Goal: Task Accomplishment & Management: Use online tool/utility

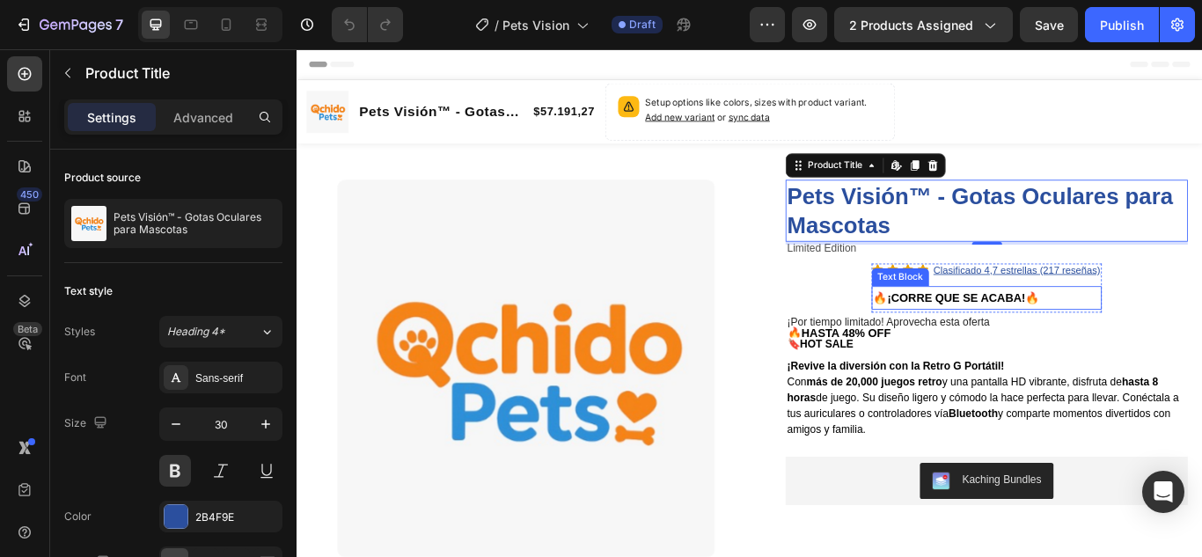
click at [1081, 338] on strong "🔥¡CORRE QUE SE ACABA!🔥" at bounding box center [1065, 339] width 194 height 15
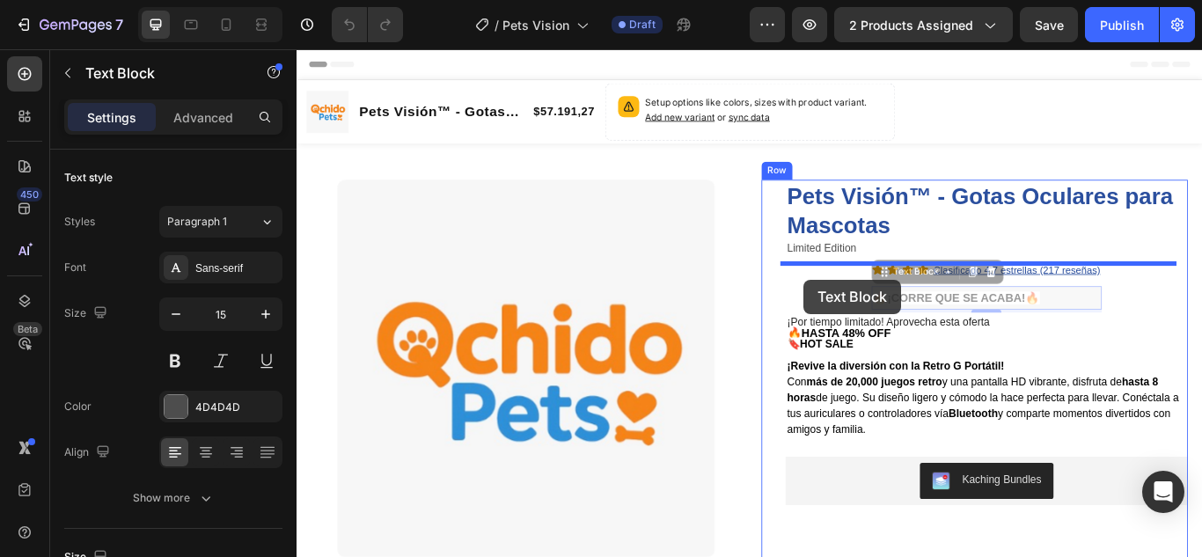
drag, startPoint x: 967, startPoint y: 316, endPoint x: 887, endPoint y: 318, distance: 80.1
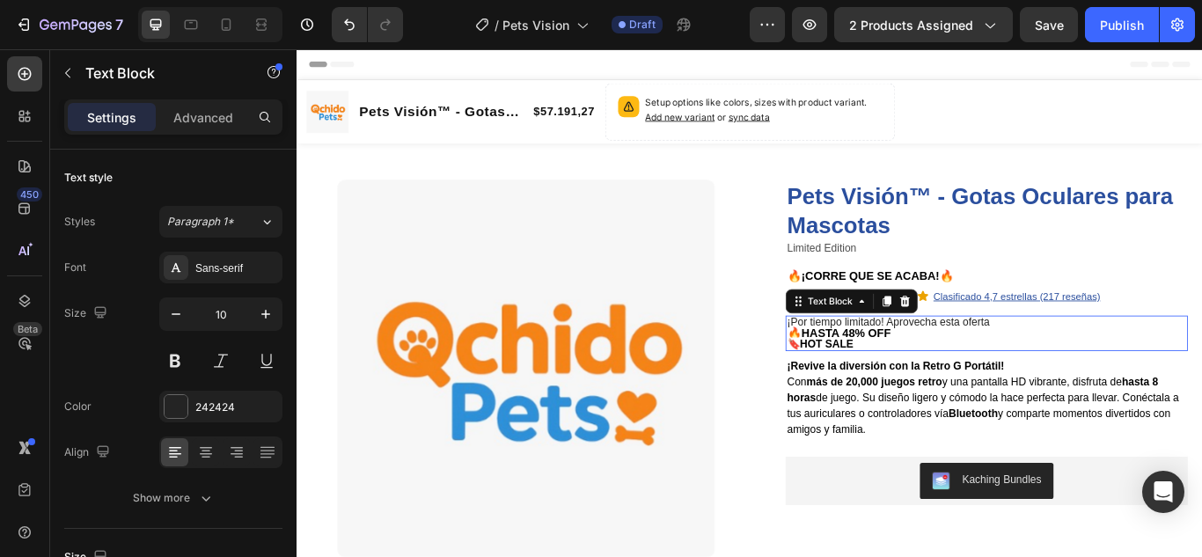
click at [1125, 366] on p "¡Por tiempo limitado! Aprovecha esta oferta" at bounding box center [1099, 368] width 465 height 12
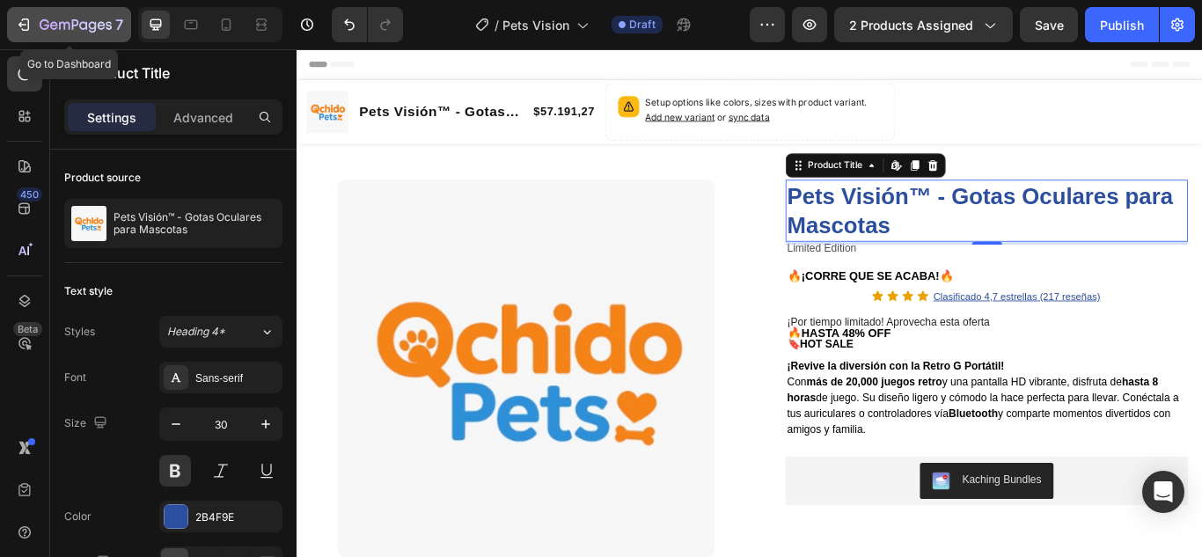
click at [73, 26] on icon "button" at bounding box center [75, 24] width 7 height 11
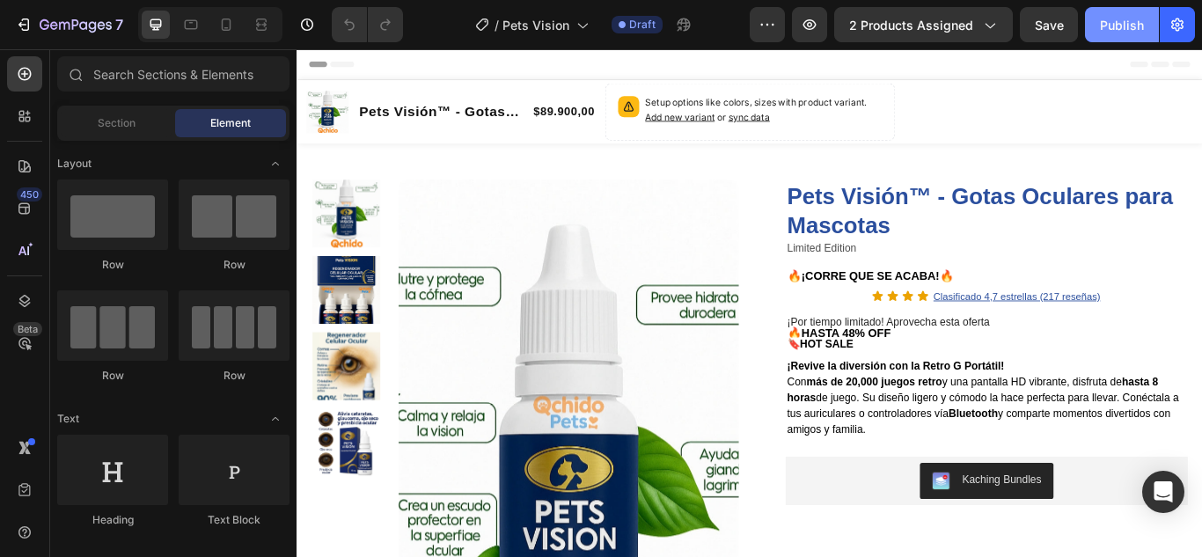
click at [1119, 29] on div "Publish" at bounding box center [1122, 25] width 44 height 18
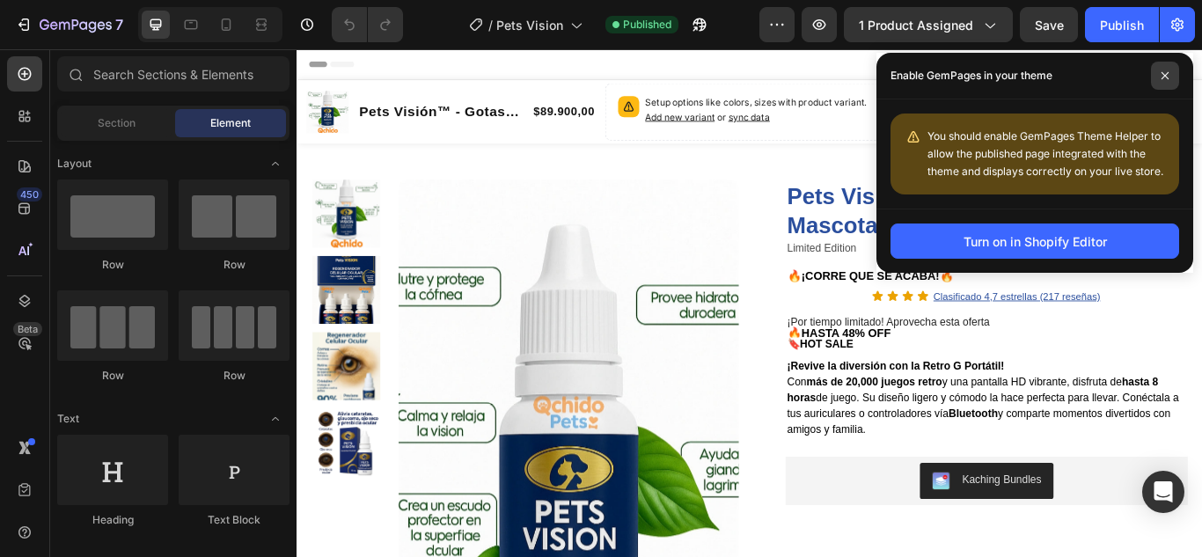
click at [1167, 77] on icon at bounding box center [1164, 75] width 9 height 9
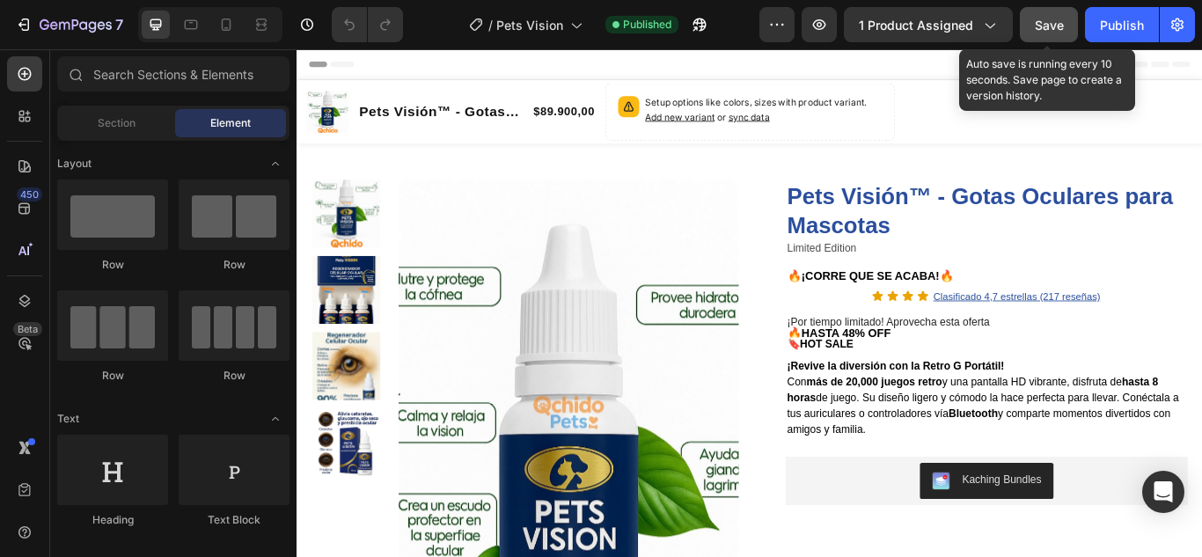
click at [1040, 26] on span "Save" at bounding box center [1049, 25] width 29 height 15
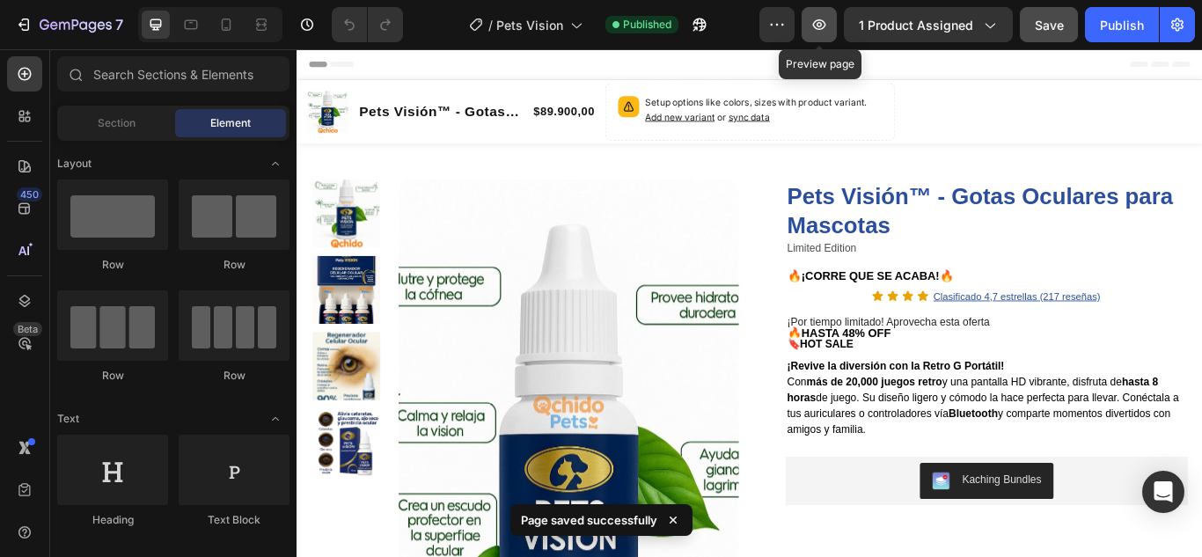
click at [814, 24] on icon "button" at bounding box center [819, 25] width 18 height 18
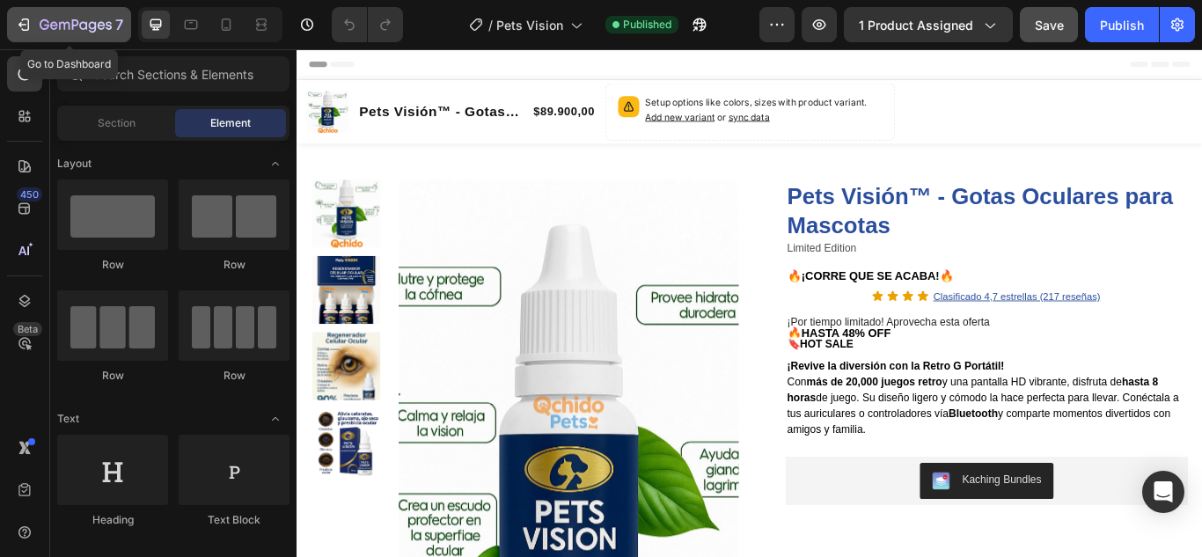
click at [36, 18] on div "7" at bounding box center [69, 24] width 108 height 21
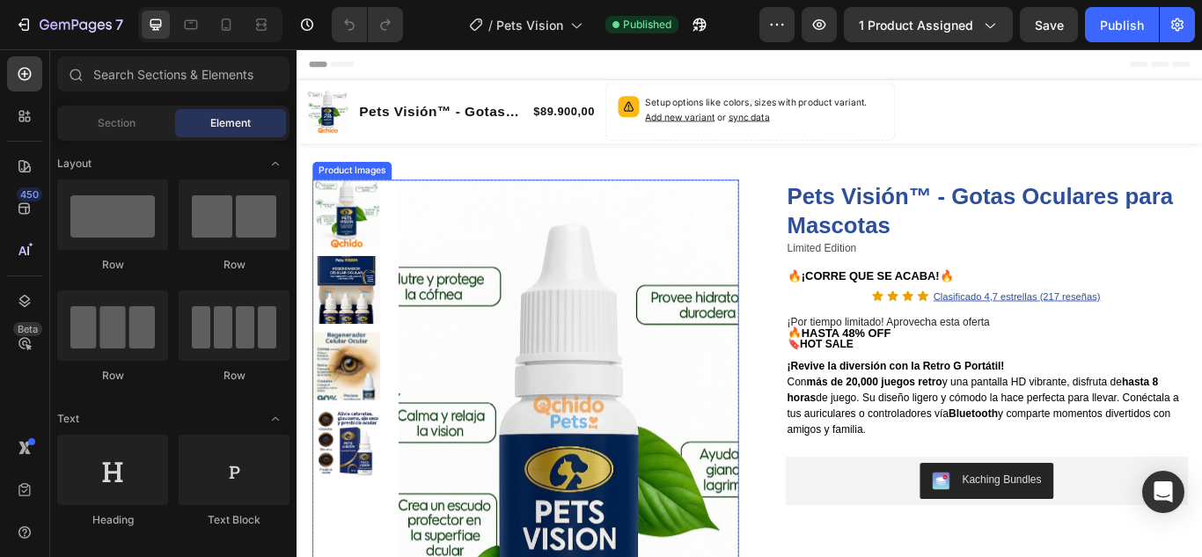
click at [345, 323] on img at bounding box center [353, 329] width 79 height 79
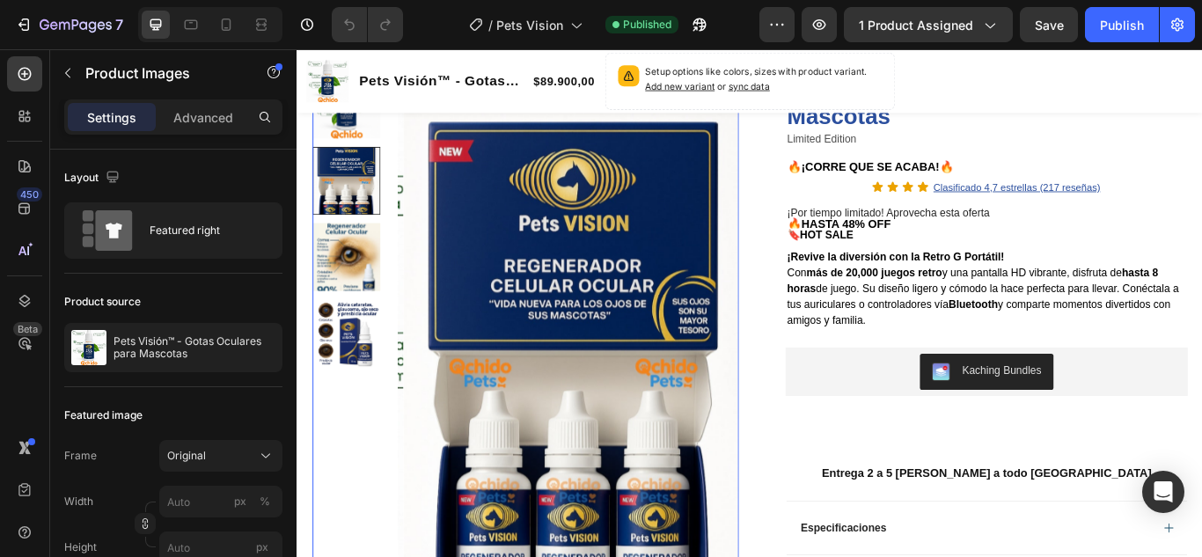
scroll to position [88, 0]
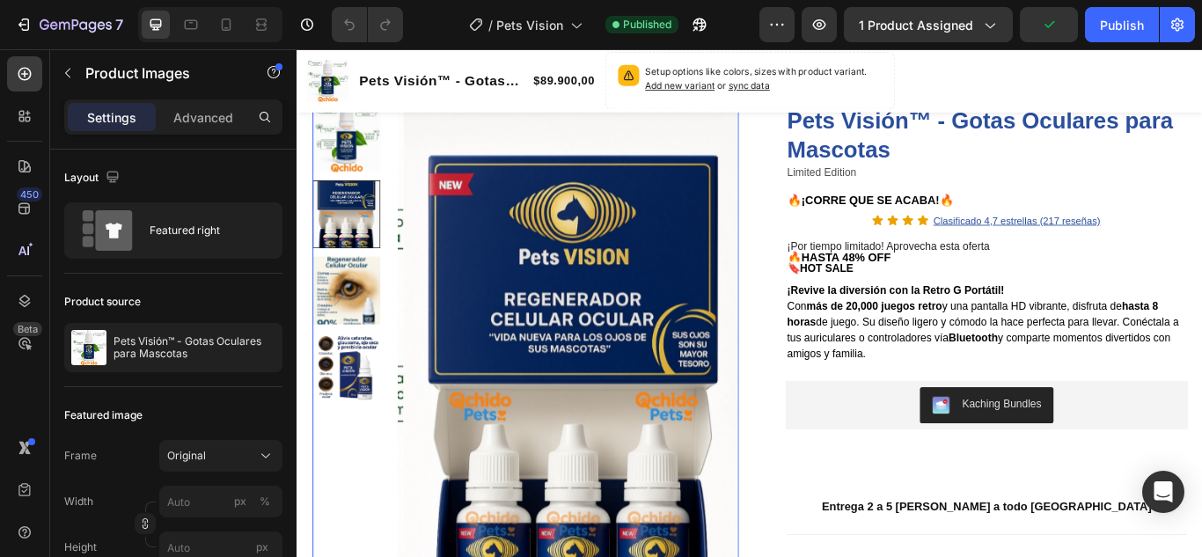
click at [357, 340] on img at bounding box center [353, 330] width 79 height 79
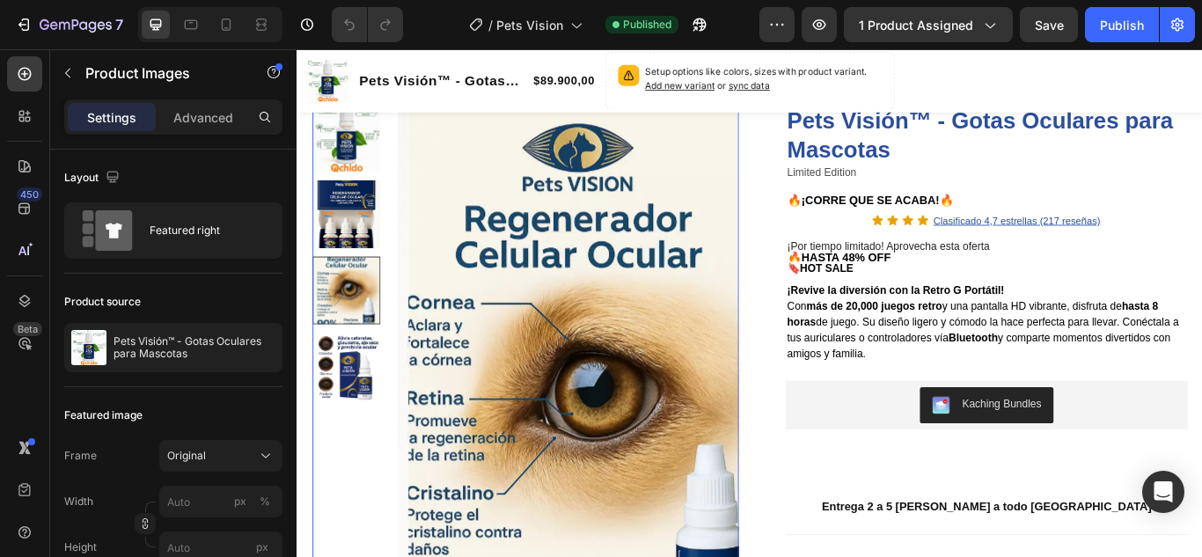
click at [347, 397] on img at bounding box center [353, 419] width 79 height 79
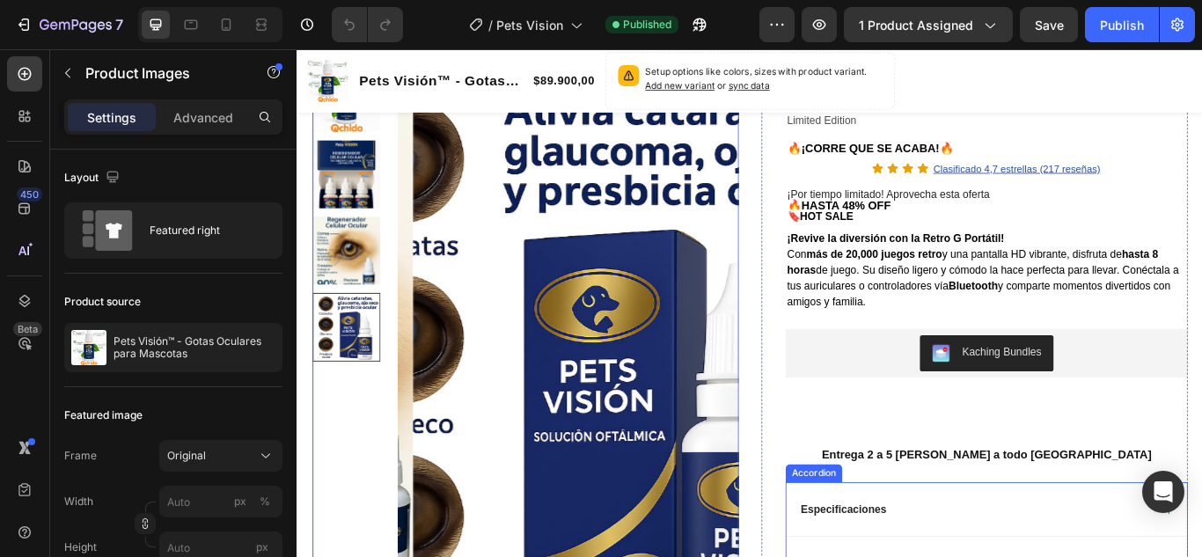
scroll to position [0, 0]
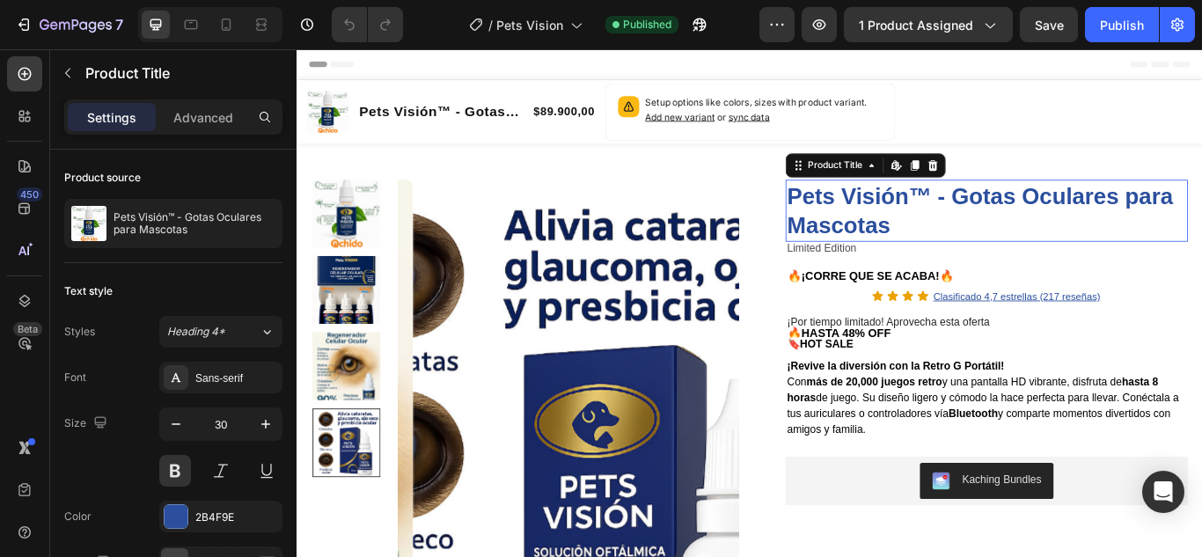
click at [961, 223] on h1 "Pets Visión™ - Gotas Oculares para Mascotas" at bounding box center [1100, 237] width 469 height 72
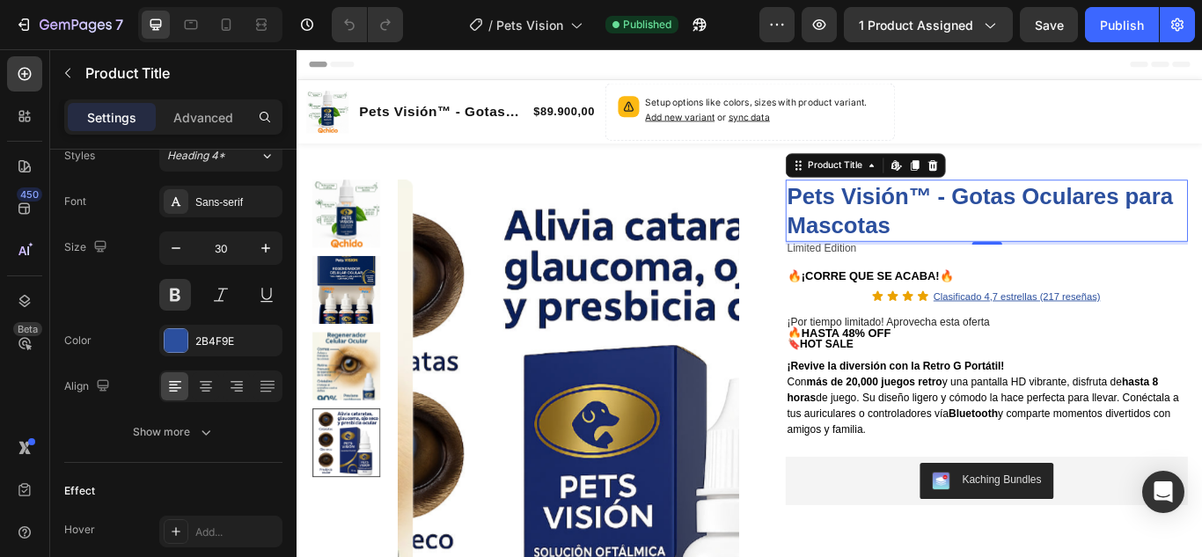
click at [329, 231] on img at bounding box center [353, 240] width 79 height 79
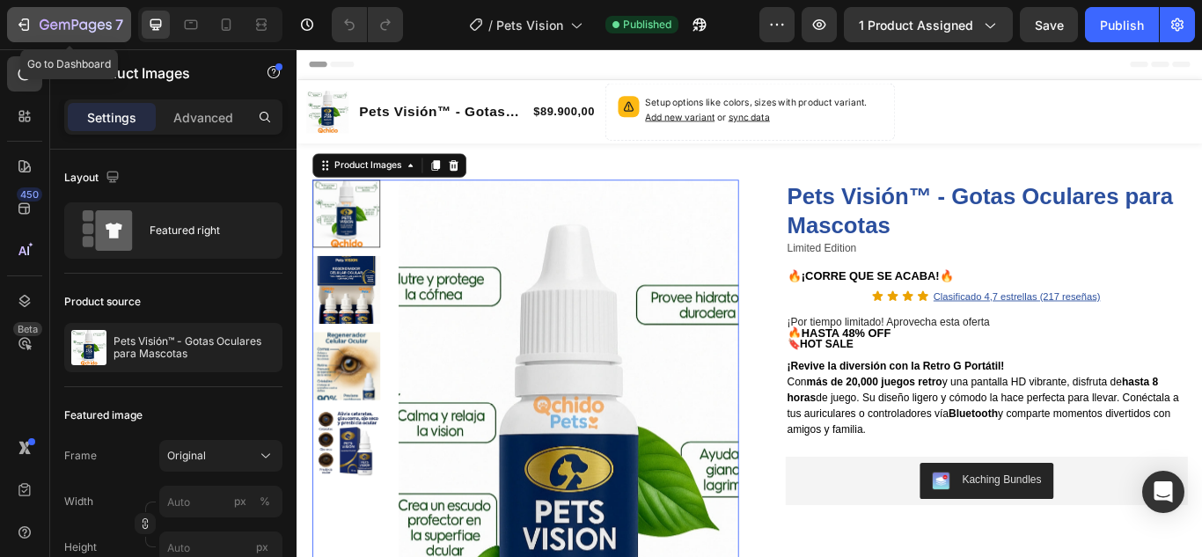
click at [71, 12] on button "7" at bounding box center [69, 24] width 124 height 35
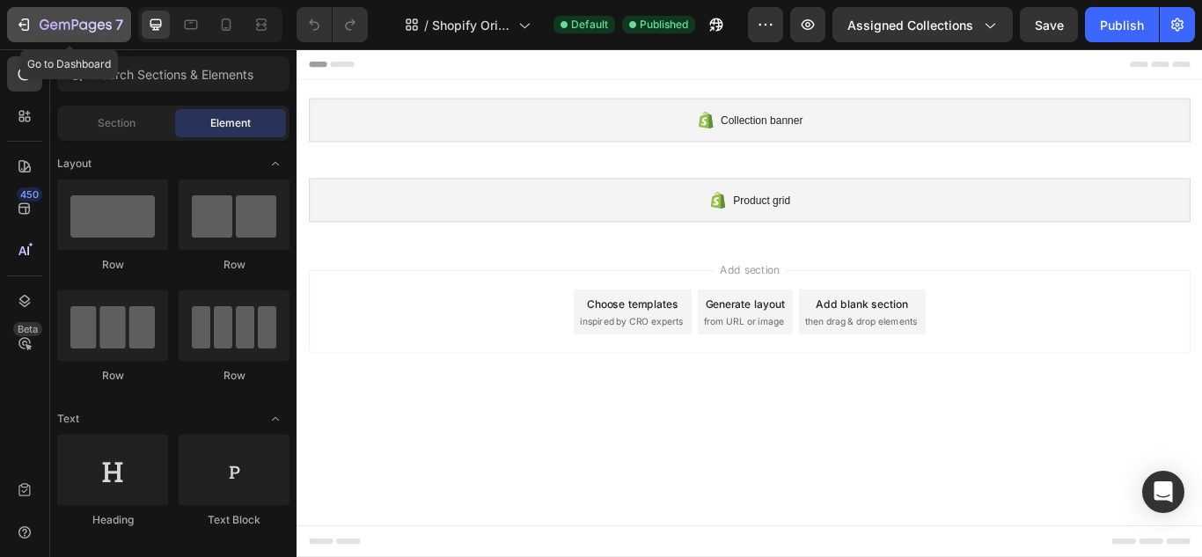
click at [58, 25] on icon "button" at bounding box center [76, 25] width 72 height 15
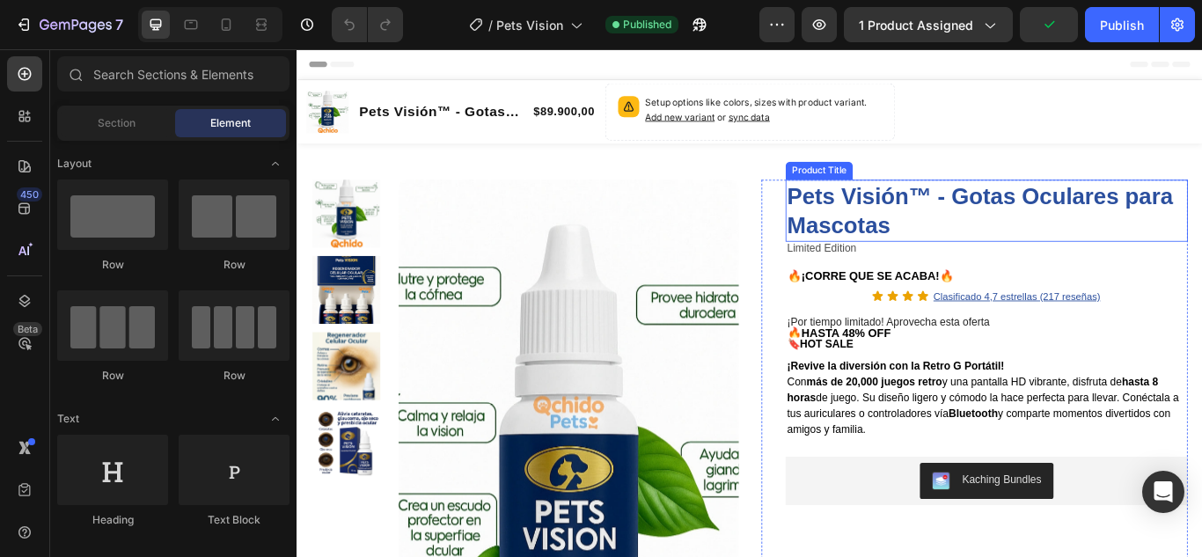
click at [961, 223] on h1 "Pets Visión™ - Gotas Oculares para Mascotas" at bounding box center [1100, 237] width 469 height 72
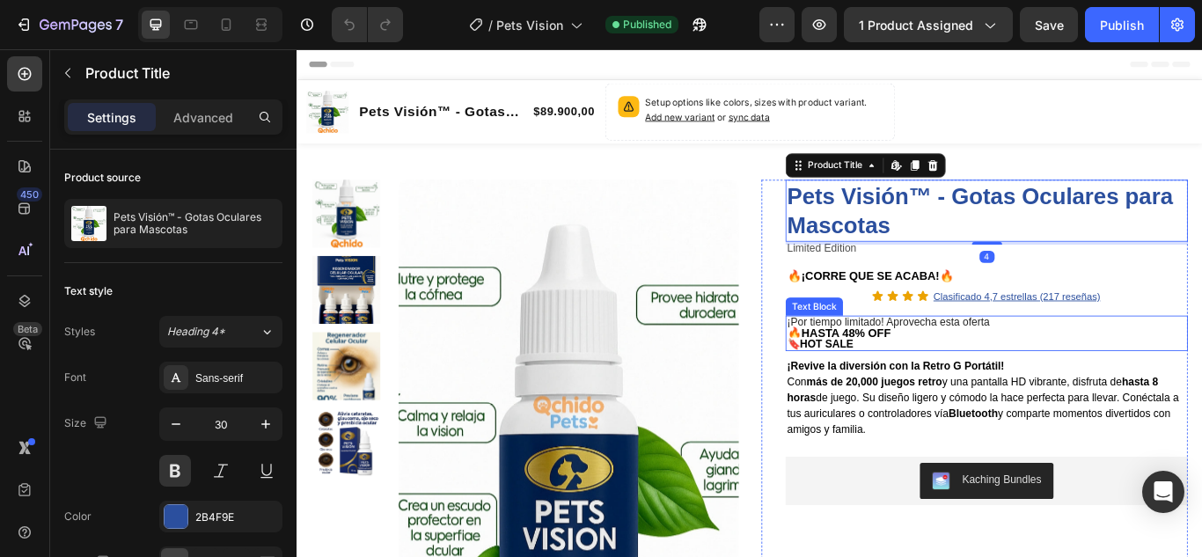
scroll to position [176, 0]
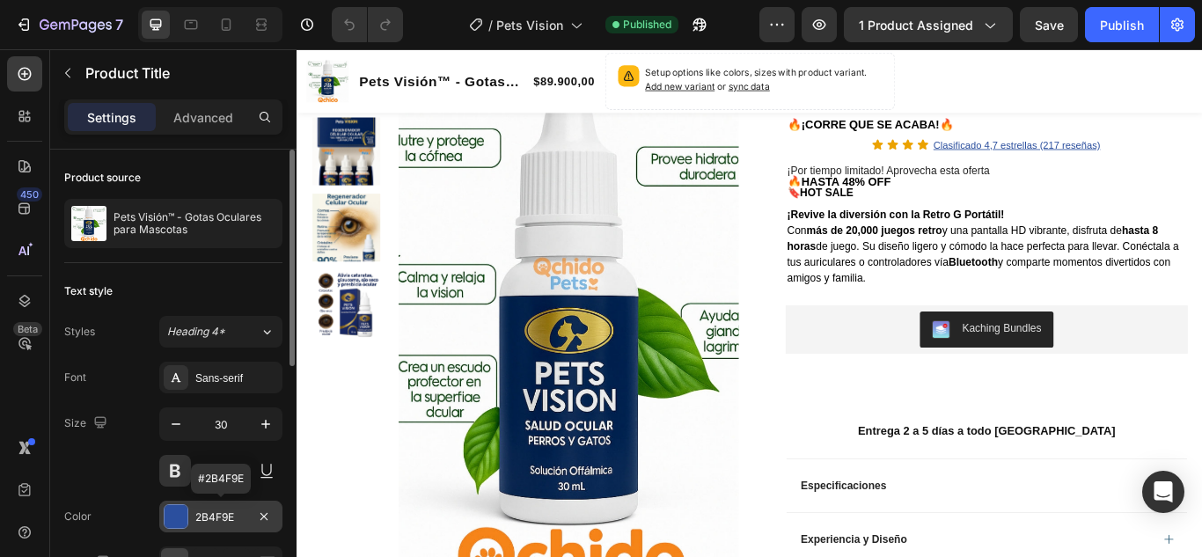
click at [179, 515] on div at bounding box center [176, 516] width 23 height 23
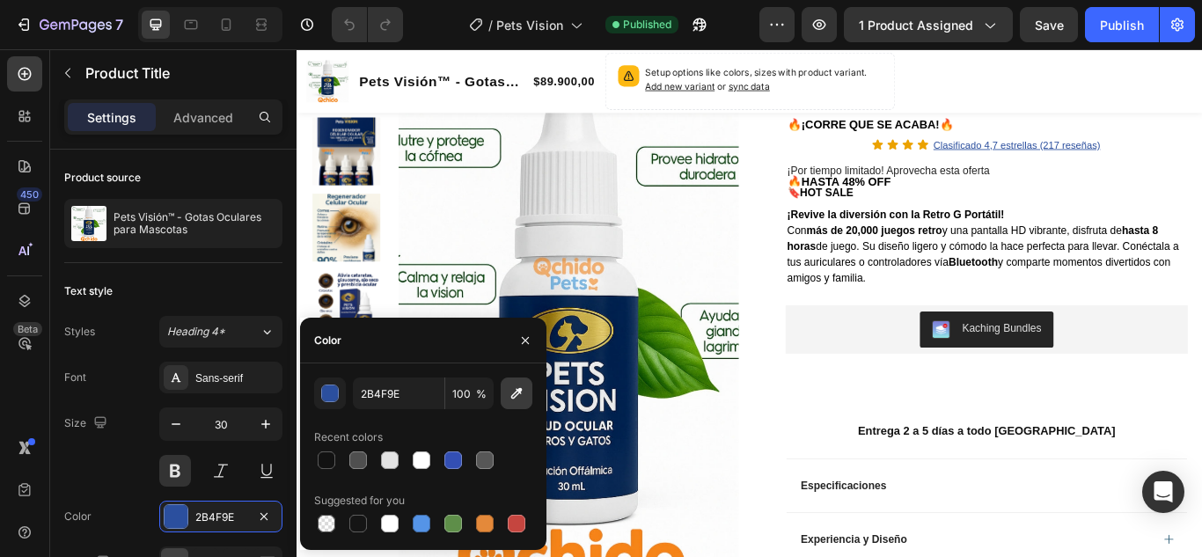
click at [515, 390] on icon "button" at bounding box center [517, 393] width 18 height 18
type input "01204C"
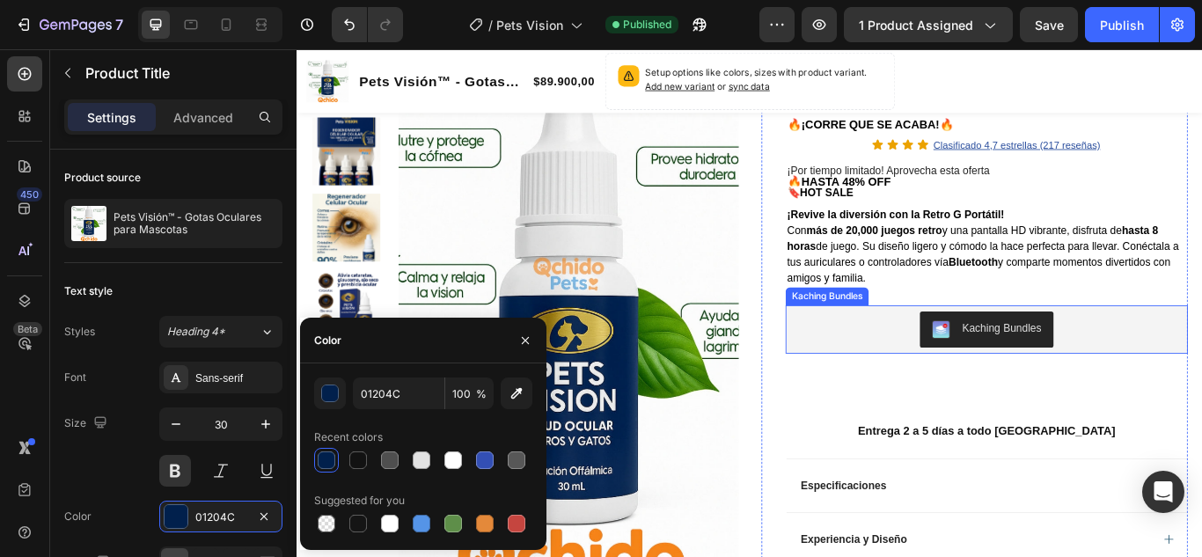
scroll to position [0, 0]
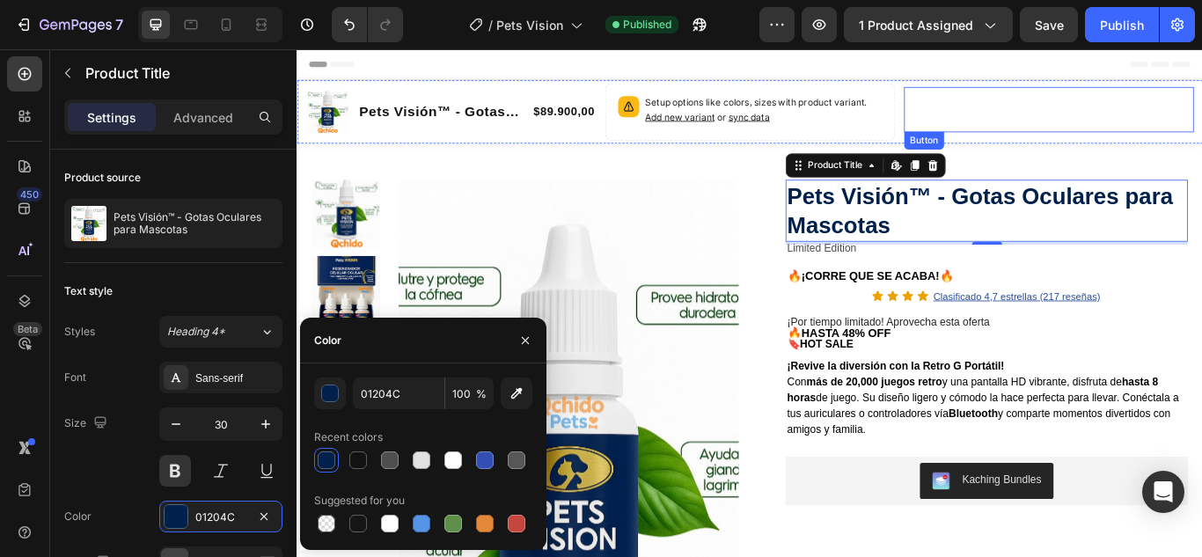
click at [1201, 134] on button "OBTENER OFERTA Y PAGAR AL RECIBIR" at bounding box center [1173, 119] width 338 height 53
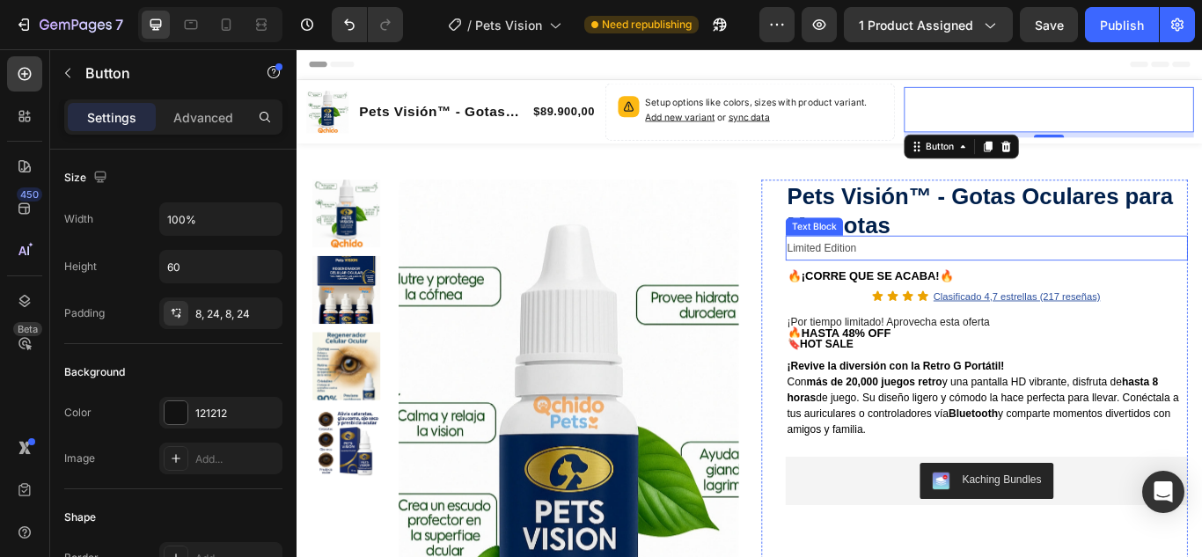
click at [896, 282] on span "Limited Edition" at bounding box center [907, 281] width 81 height 14
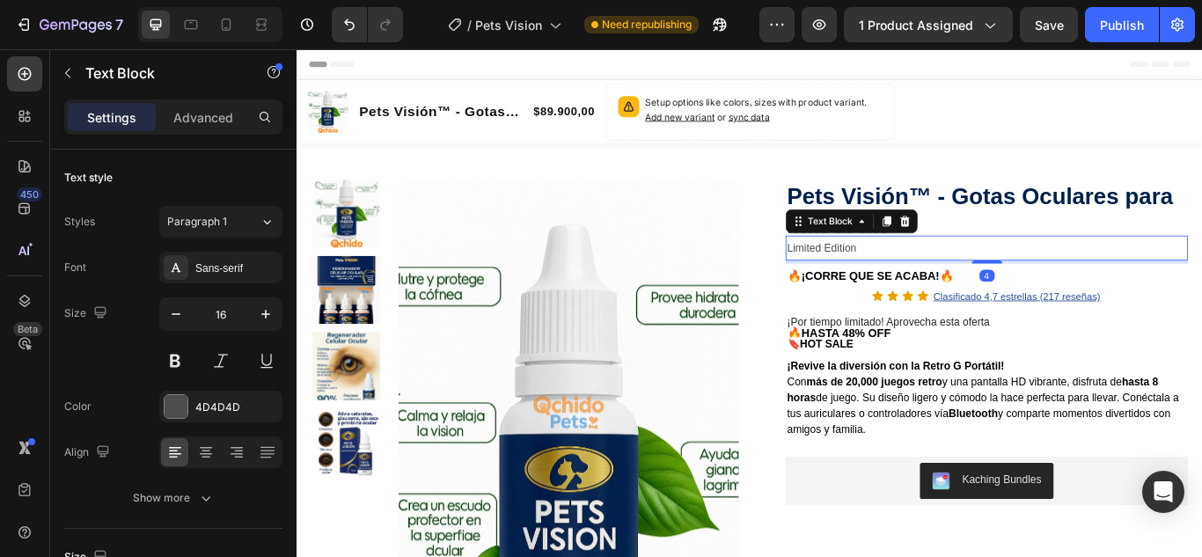
click at [943, 276] on p "Limited Edition" at bounding box center [1099, 281] width 465 height 26
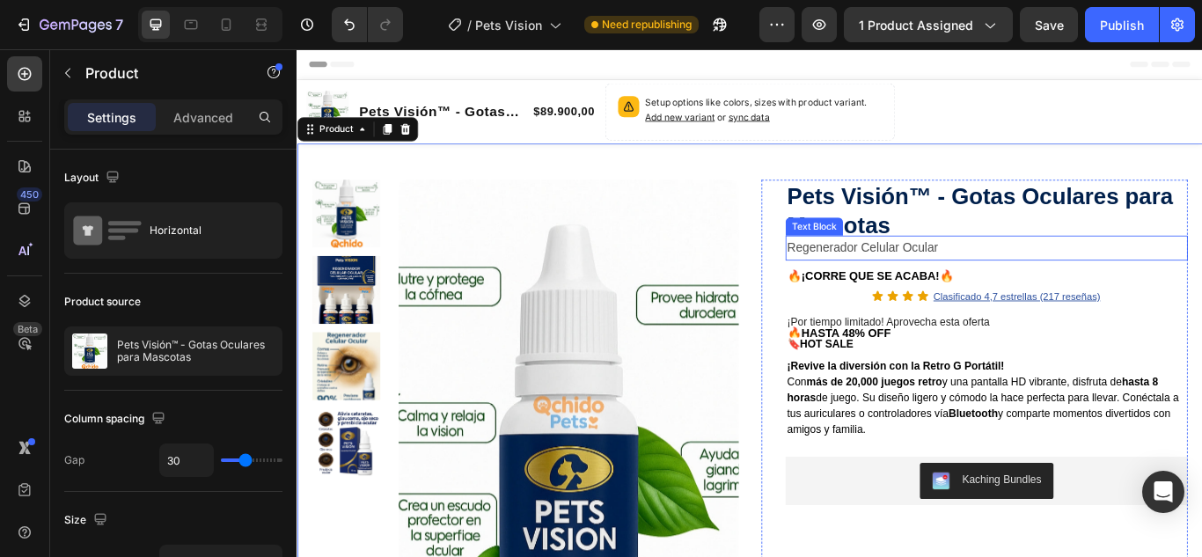
click at [931, 278] on p "Regenerador Celular Ocular" at bounding box center [1099, 281] width 465 height 26
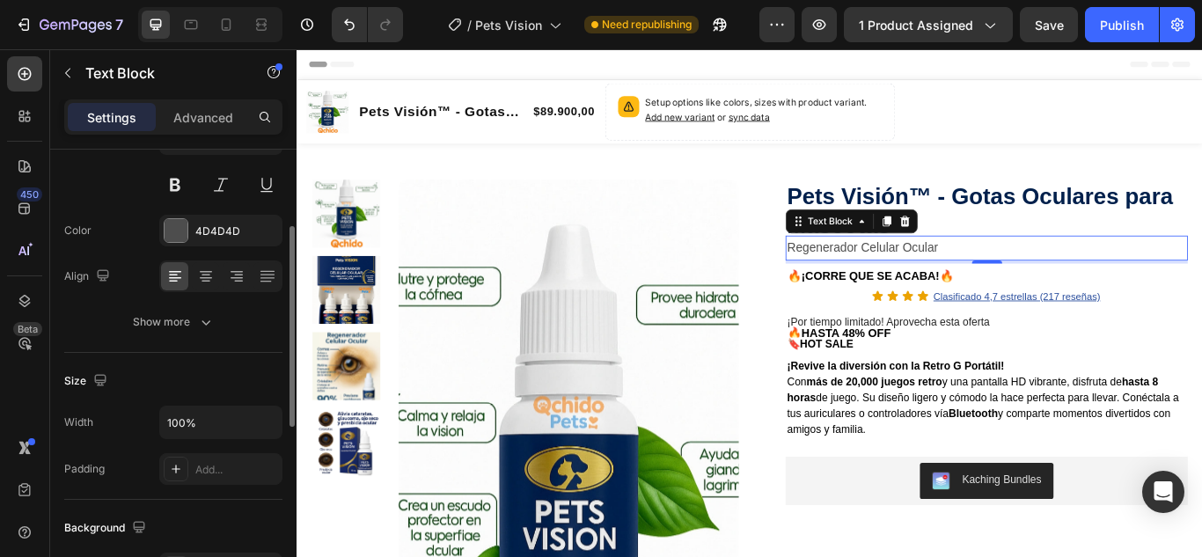
scroll to position [88, 0]
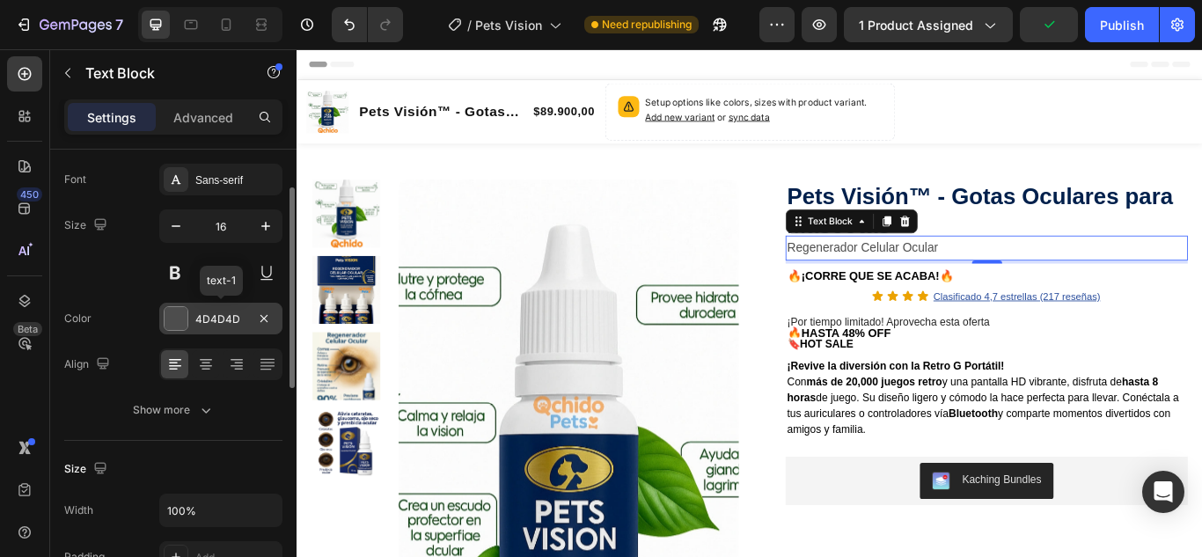
click at [170, 319] on div at bounding box center [176, 318] width 23 height 23
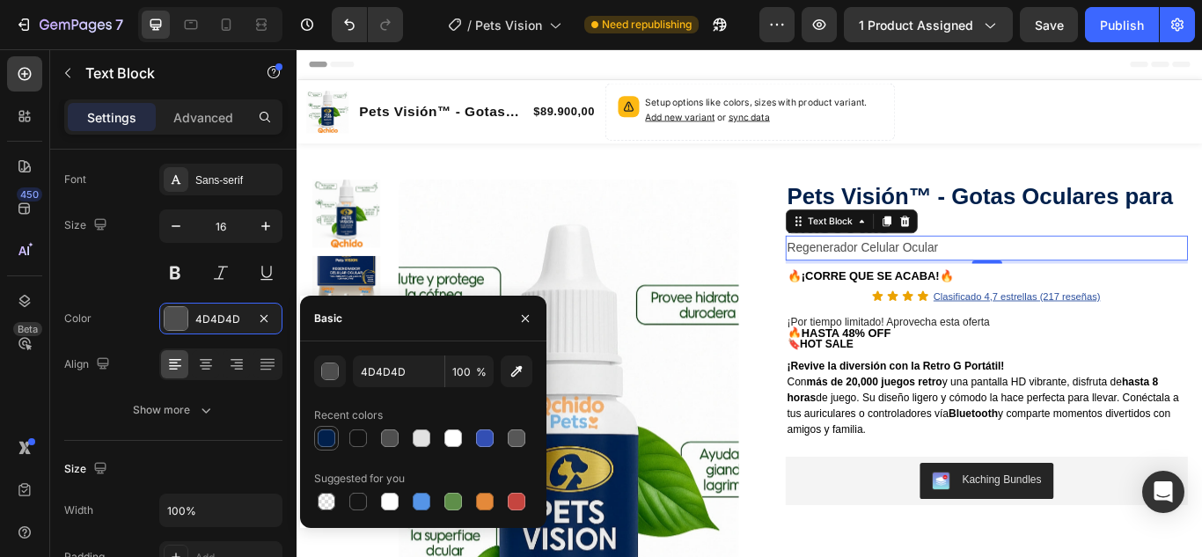
click at [322, 441] on div at bounding box center [327, 438] width 18 height 18
type input "01204C"
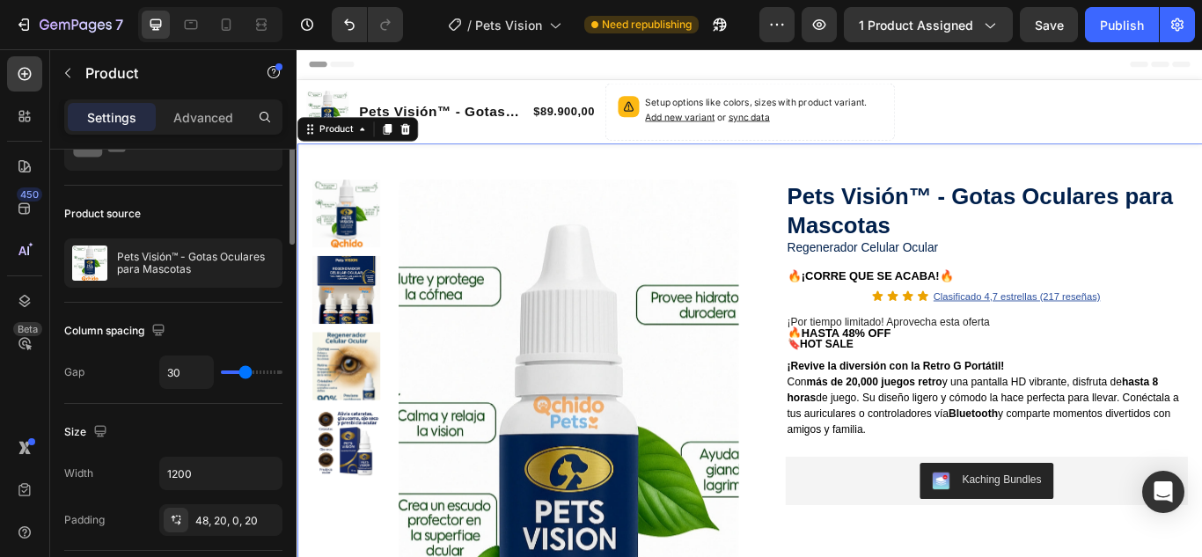
scroll to position [0, 0]
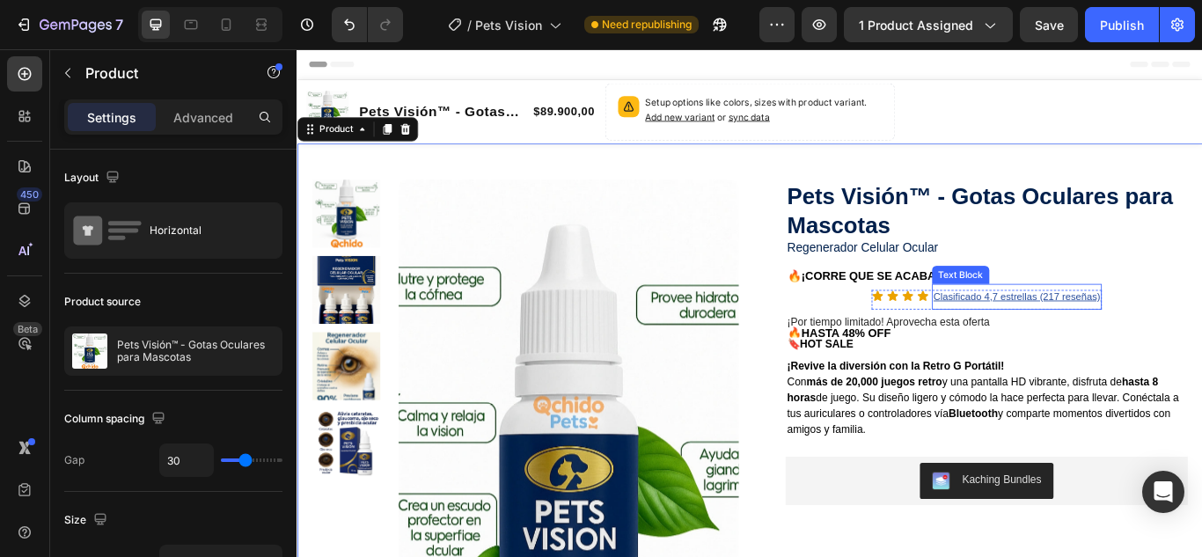
click at [1051, 315] on div "Text Block" at bounding box center [1070, 312] width 60 height 16
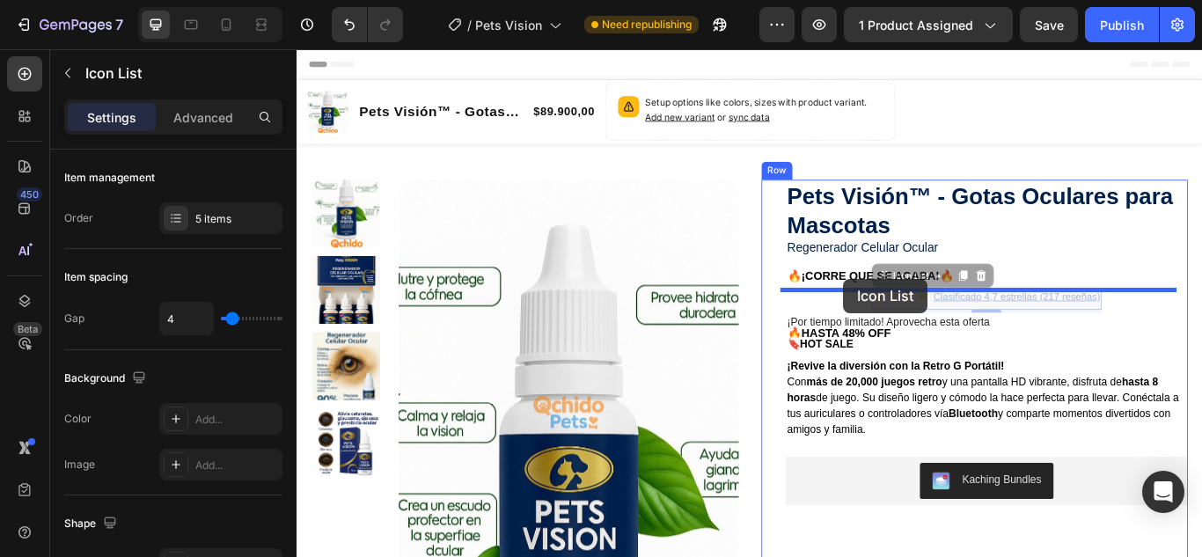
drag, startPoint x: 970, startPoint y: 312, endPoint x: 933, endPoint y: 318, distance: 37.3
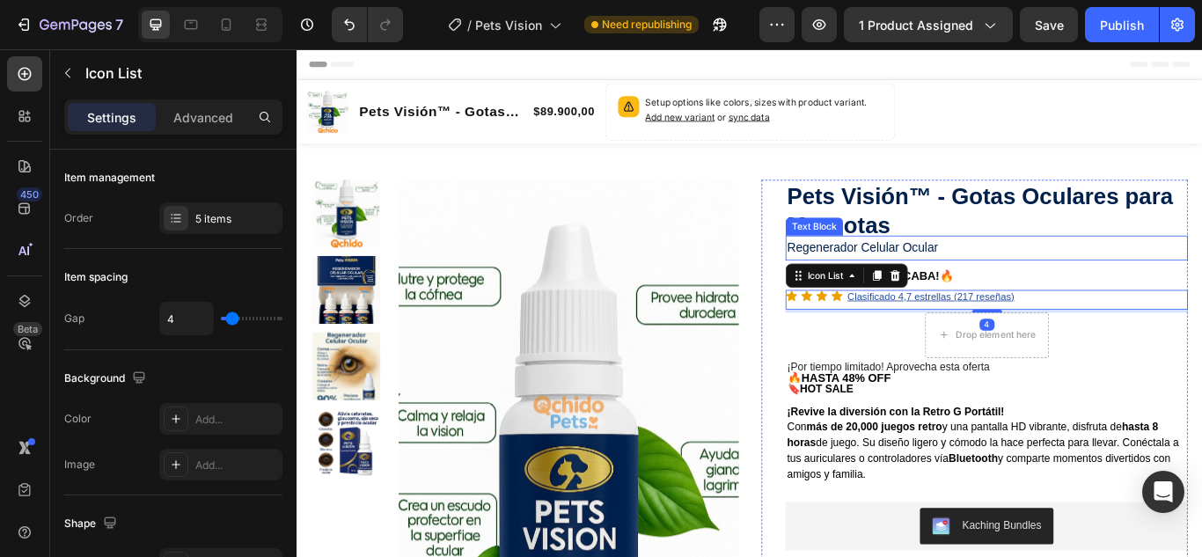
click at [1201, 269] on p "Regenerador Celular Ocular" at bounding box center [1099, 281] width 465 height 26
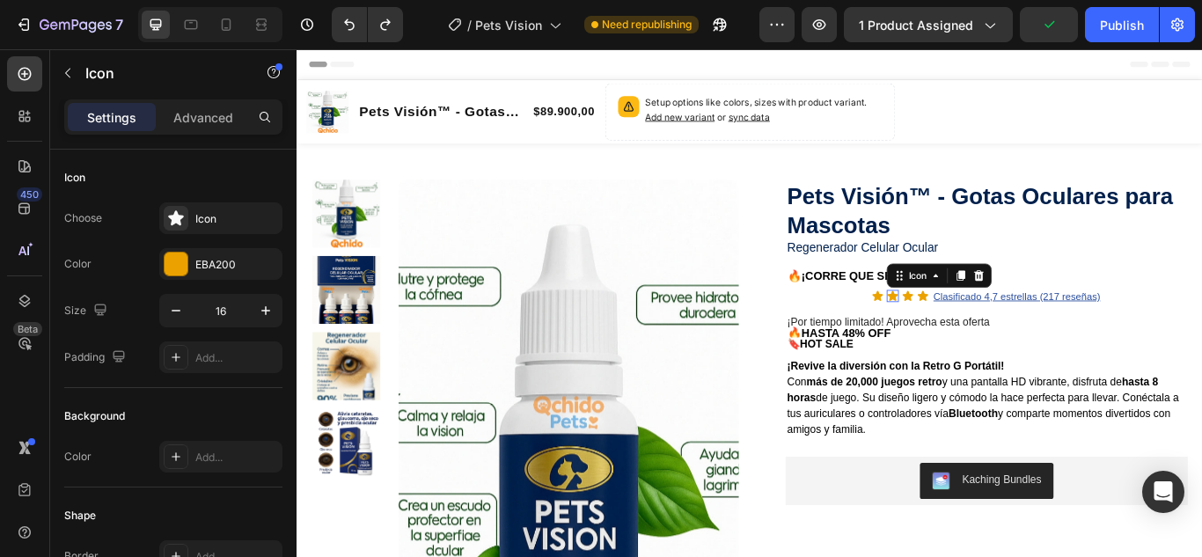
click at [984, 334] on icon at bounding box center [991, 337] width 14 height 14
click at [966, 324] on div "Icon" at bounding box center [1027, 313] width 122 height 28
click at [1014, 324] on div "Icon" at bounding box center [1027, 313] width 122 height 28
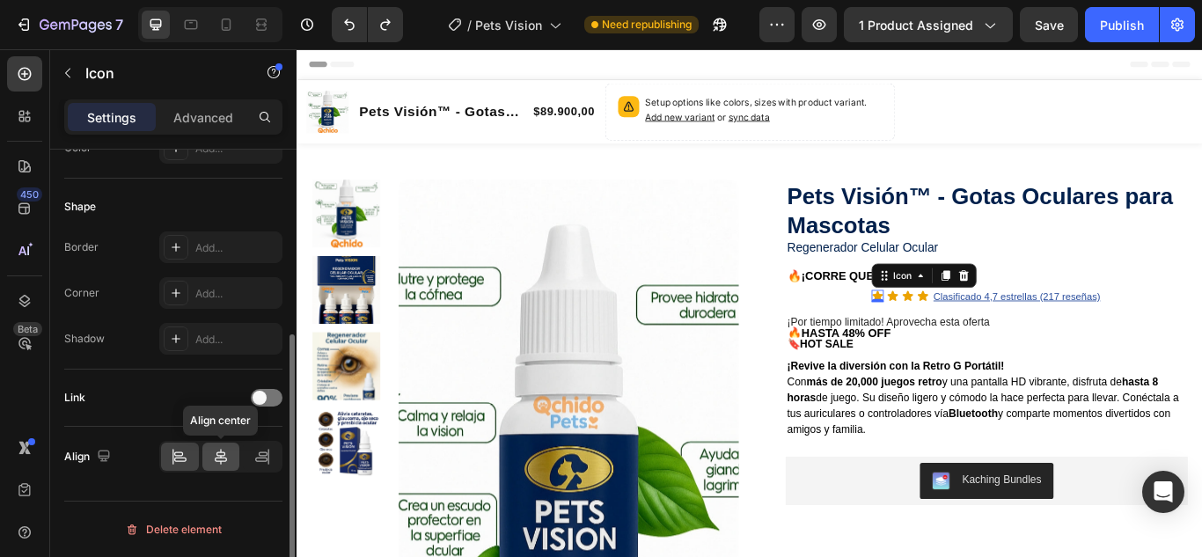
click at [211, 457] on div at bounding box center [221, 457] width 38 height 28
click at [176, 459] on icon at bounding box center [180, 457] width 18 height 18
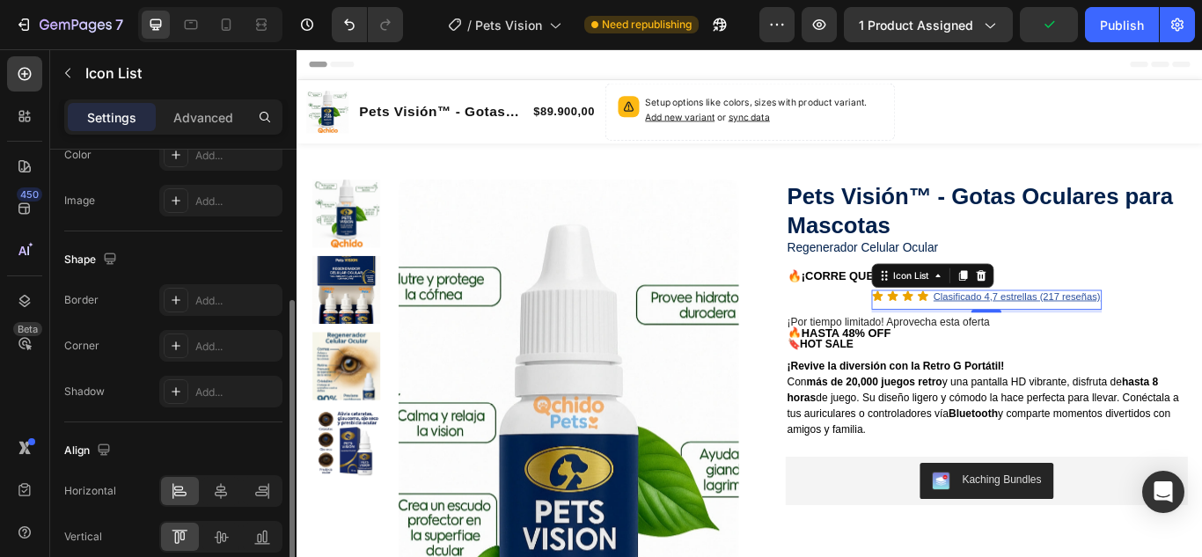
scroll to position [344, 0]
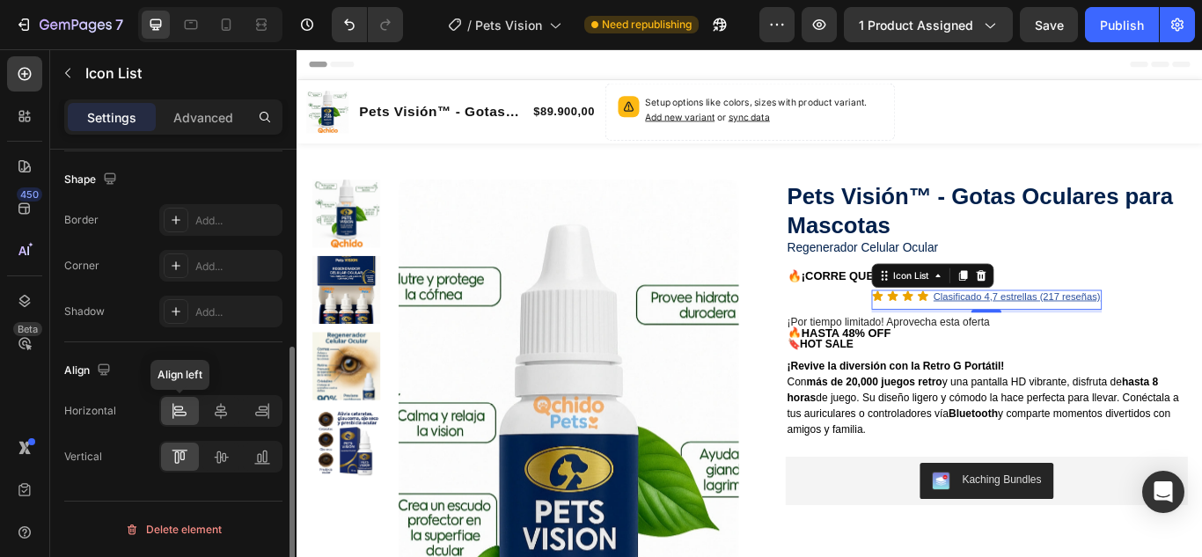
click at [178, 411] on icon at bounding box center [180, 411] width 18 height 18
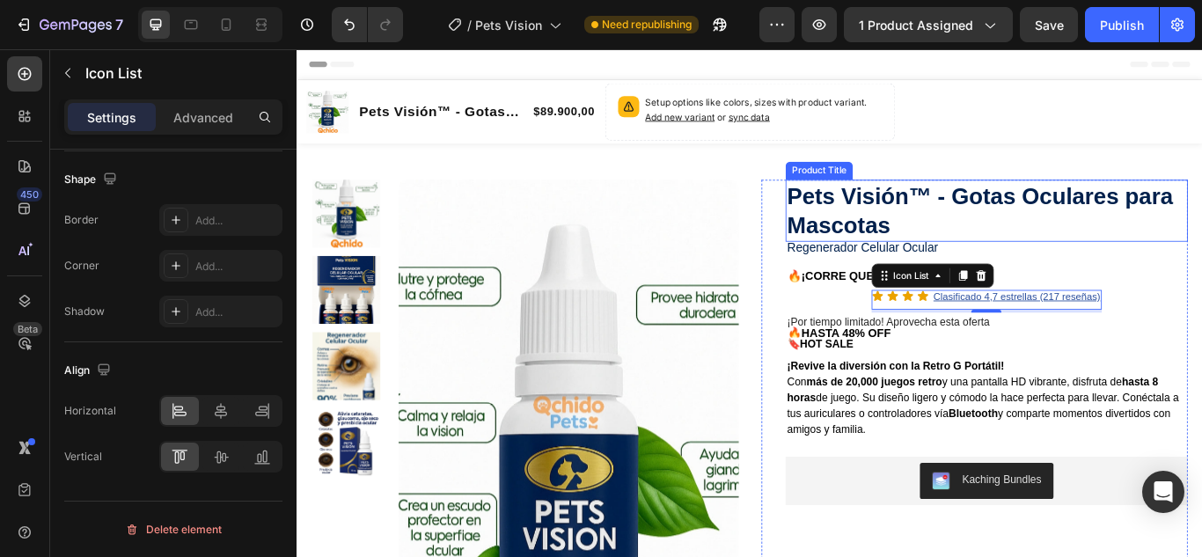
drag, startPoint x: 1256, startPoint y: 262, endPoint x: 1263, endPoint y: 301, distance: 39.3
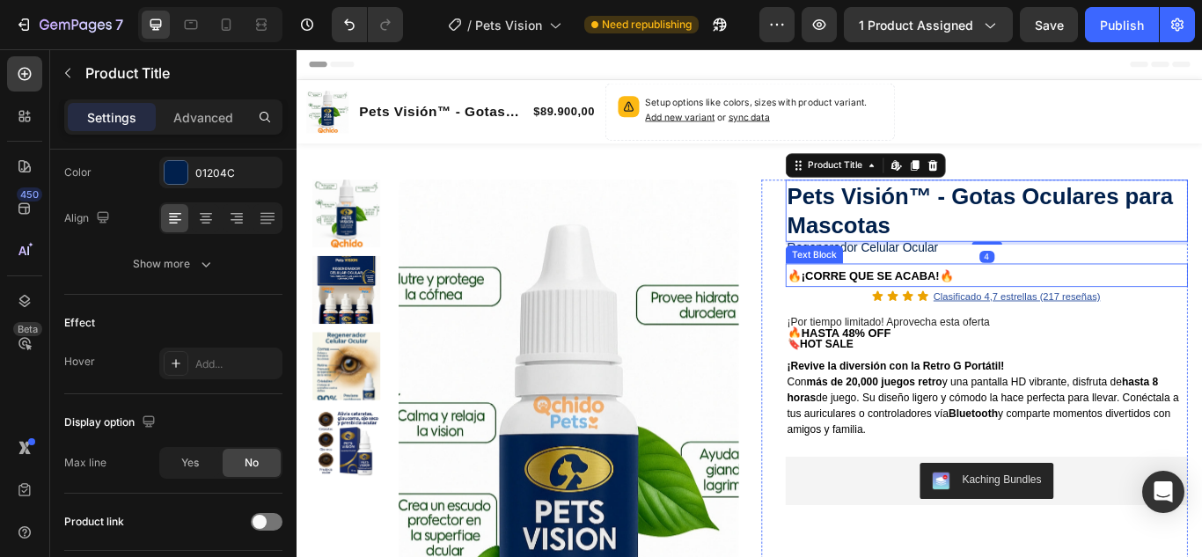
scroll to position [0, 0]
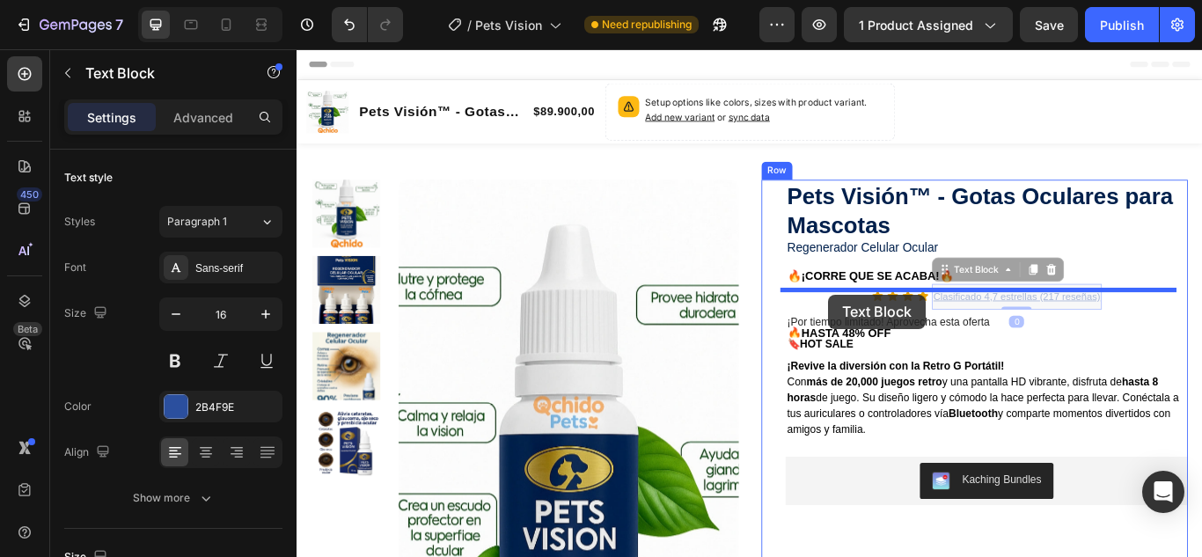
drag, startPoint x: 1065, startPoint y: 330, endPoint x: 915, endPoint y: 335, distance: 149.7
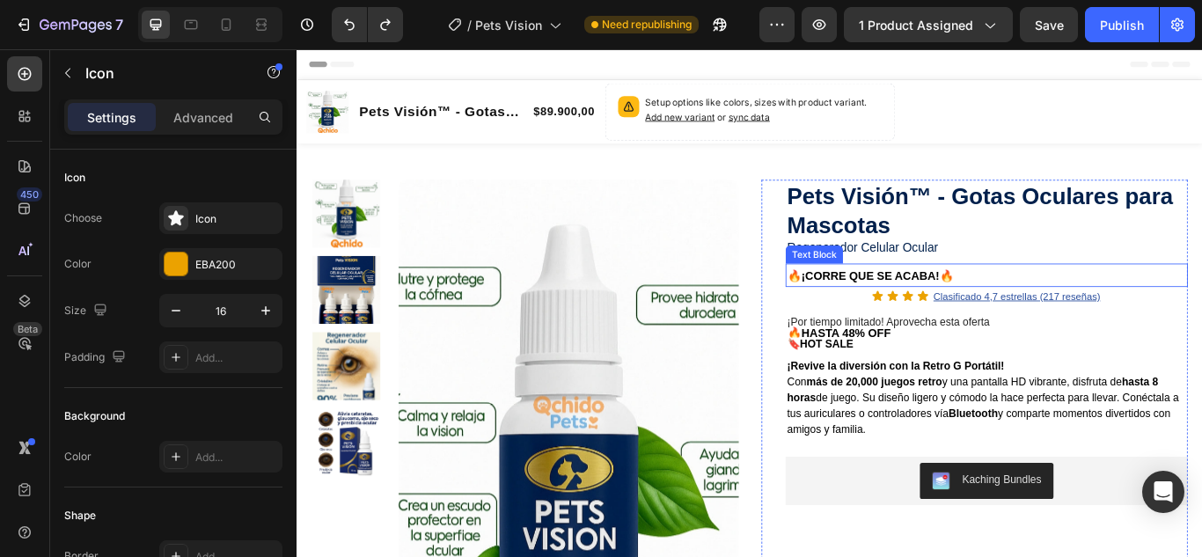
click at [1201, 301] on p "🔥¡CORRE QUE SE ACABA!🔥" at bounding box center [1099, 313] width 465 height 24
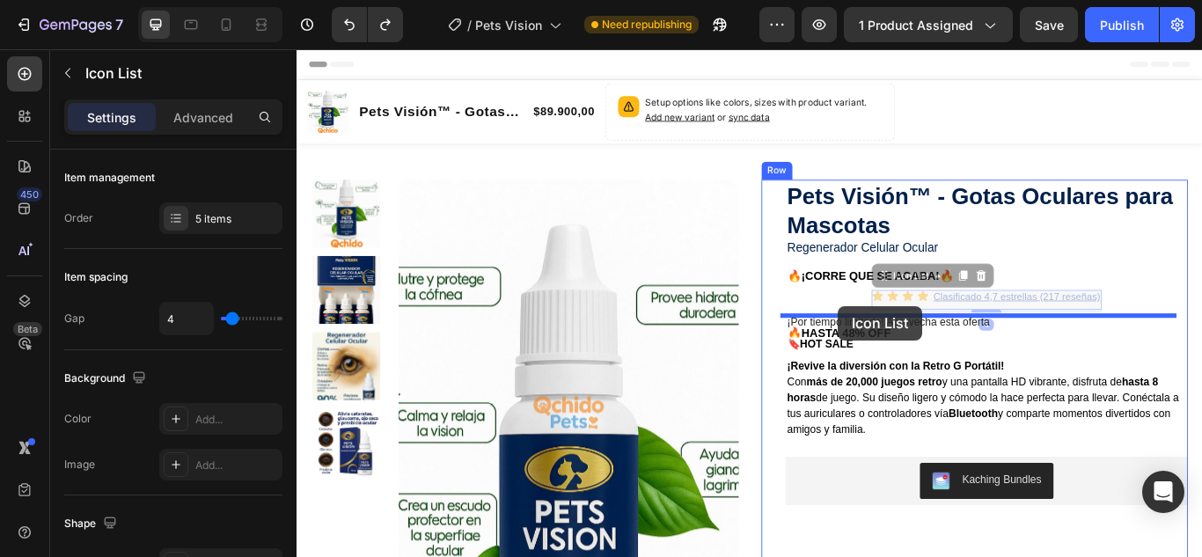
drag, startPoint x: 964, startPoint y: 346, endPoint x: 925, endPoint y: 348, distance: 39.7
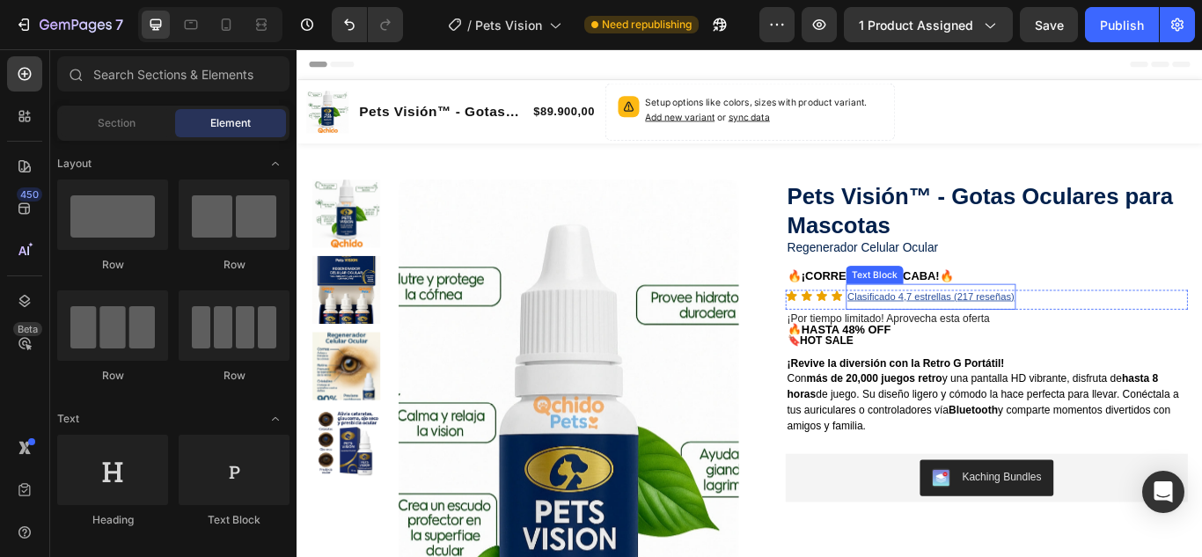
click at [1066, 337] on u "Clasificado 4,7 estrellas (217 reseñas)" at bounding box center [1035, 337] width 194 height 13
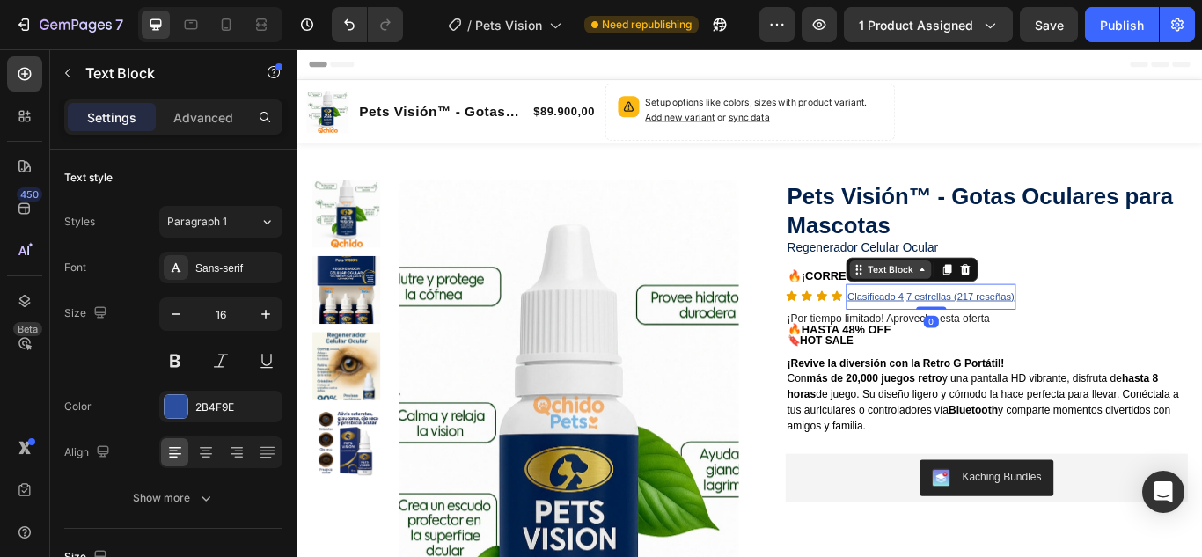
click at [972, 307] on div "Text Block" at bounding box center [988, 306] width 60 height 16
click at [977, 340] on u "Clasificado 4,7 estrellas (217 reseñas)" at bounding box center [1035, 337] width 194 height 13
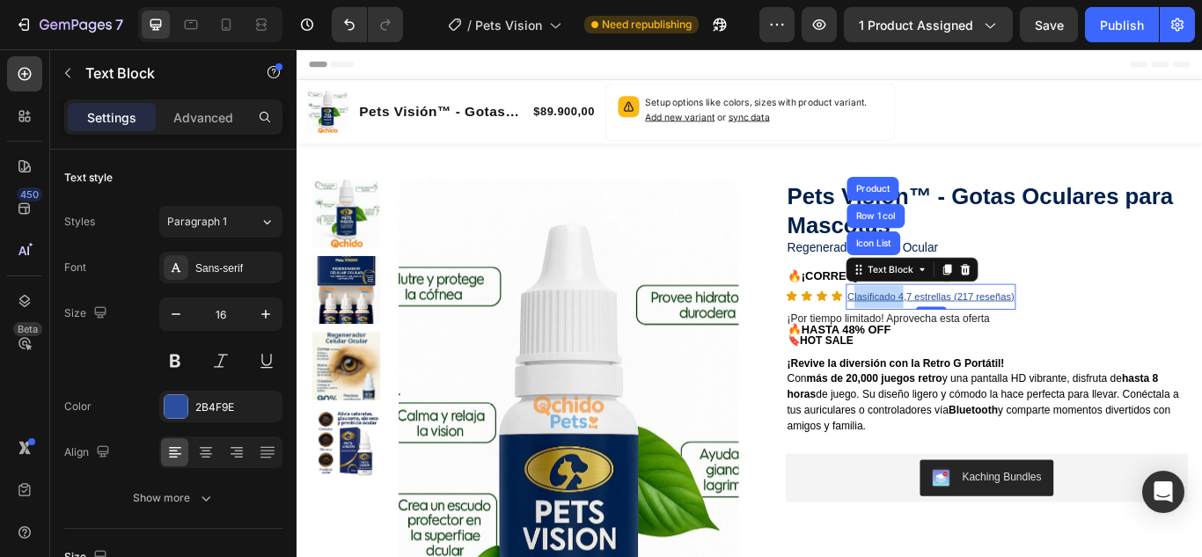
click at [977, 340] on u "Clasificado 4,7 estrellas (217 reseñas)" at bounding box center [1035, 337] width 194 height 13
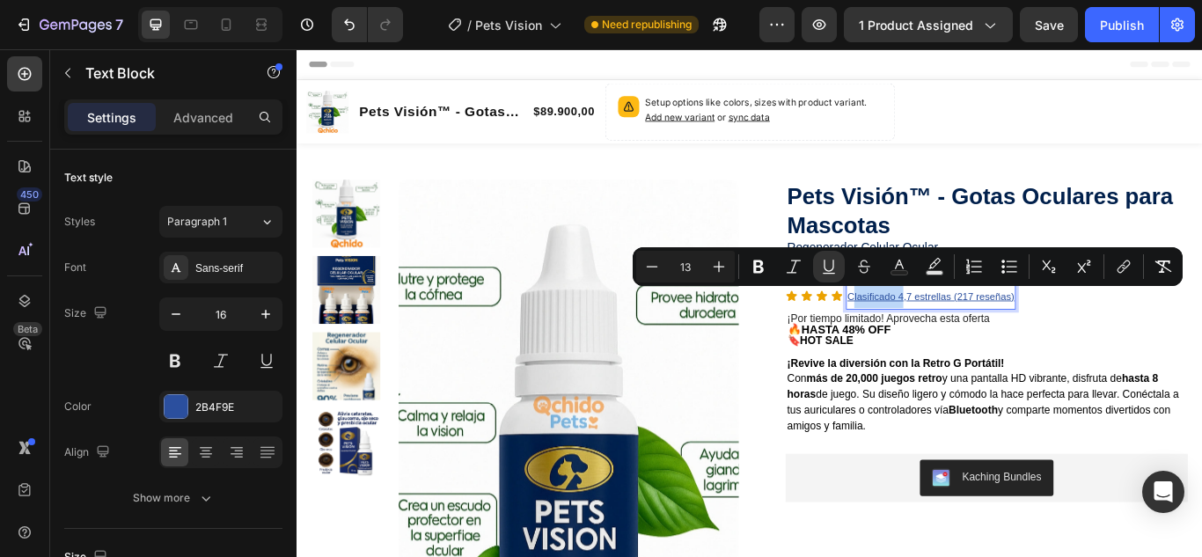
click at [980, 341] on u "Clasificado 4,7 estrellas (217 reseñas)" at bounding box center [1035, 337] width 194 height 13
drag, startPoint x: 995, startPoint y: 337, endPoint x: 1004, endPoint y: 336, distance: 8.8
click at [997, 336] on u "Clasificado 4,7 estrellas (217 reseñas)" at bounding box center [1035, 337] width 194 height 13
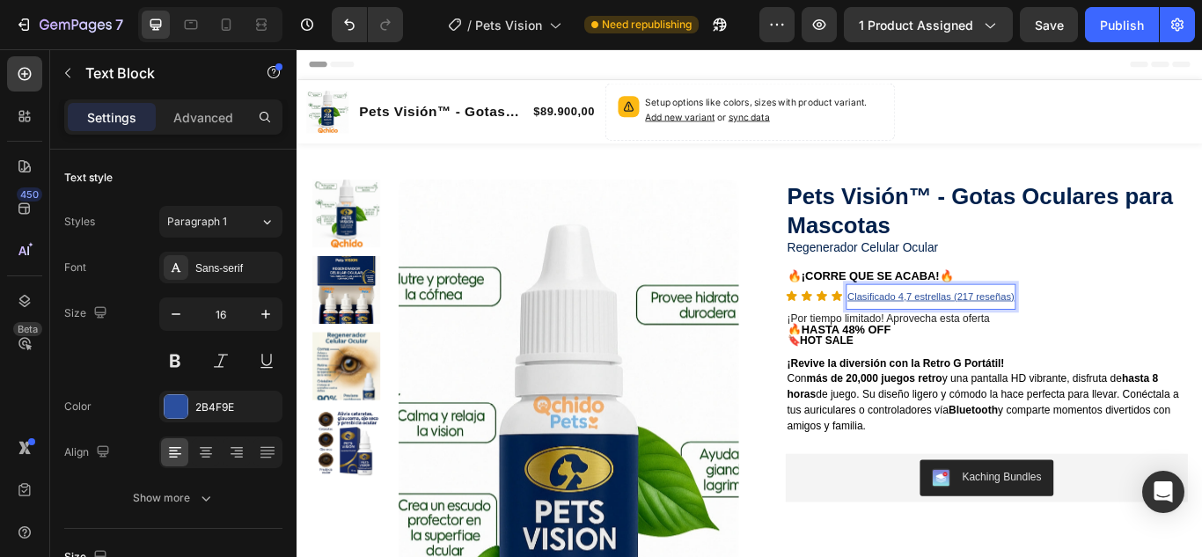
click at [1063, 336] on u "Clasificado 4,7 estrellas (217 reseñas)" at bounding box center [1035, 337] width 194 height 13
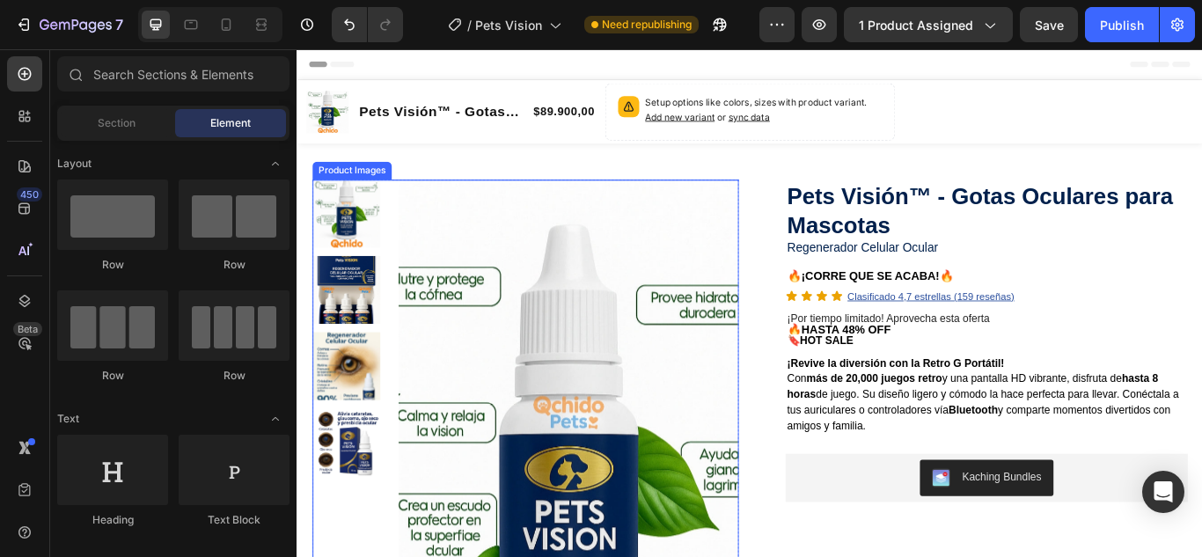
click at [553, 292] on img at bounding box center [612, 553] width 397 height 705
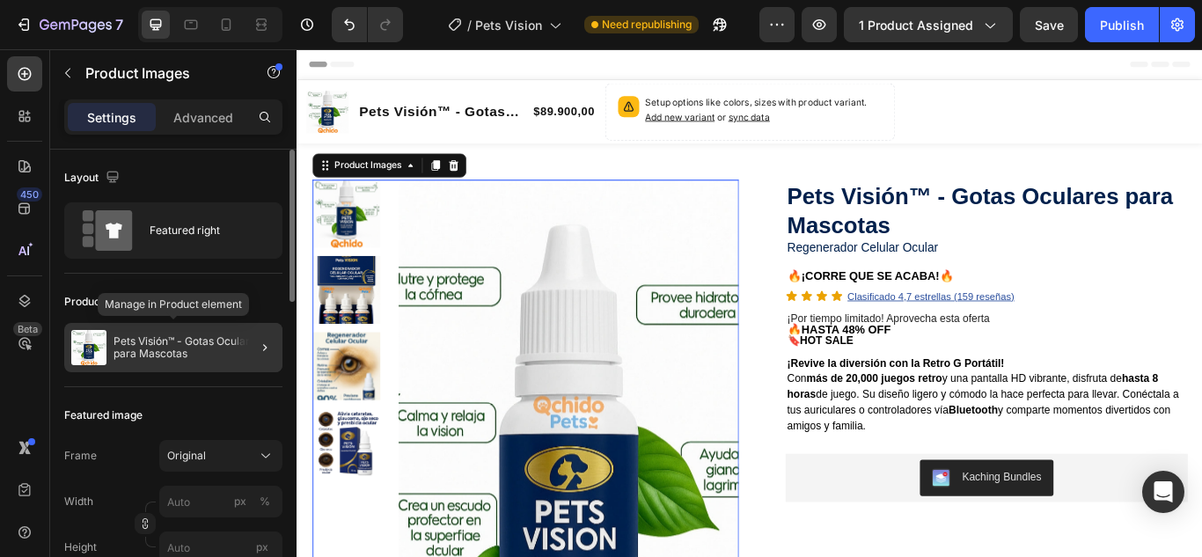
click at [150, 348] on p "Pets Visión™ - Gotas Oculares para Mascotas" at bounding box center [194, 347] width 162 height 25
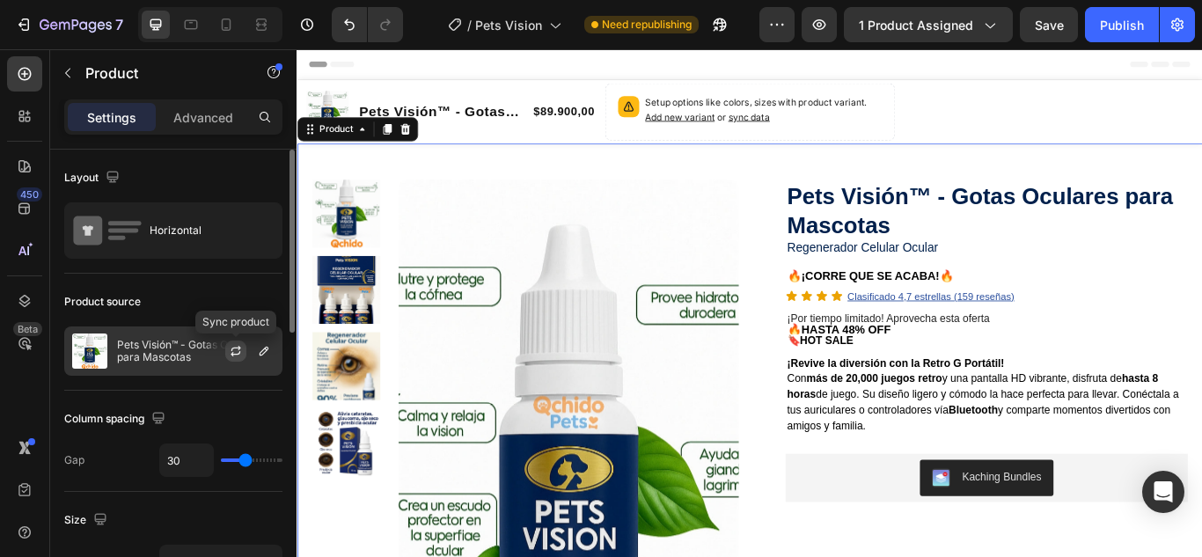
click at [237, 353] on icon "button" at bounding box center [236, 351] width 14 height 14
click at [267, 352] on icon "button" at bounding box center [264, 351] width 14 height 14
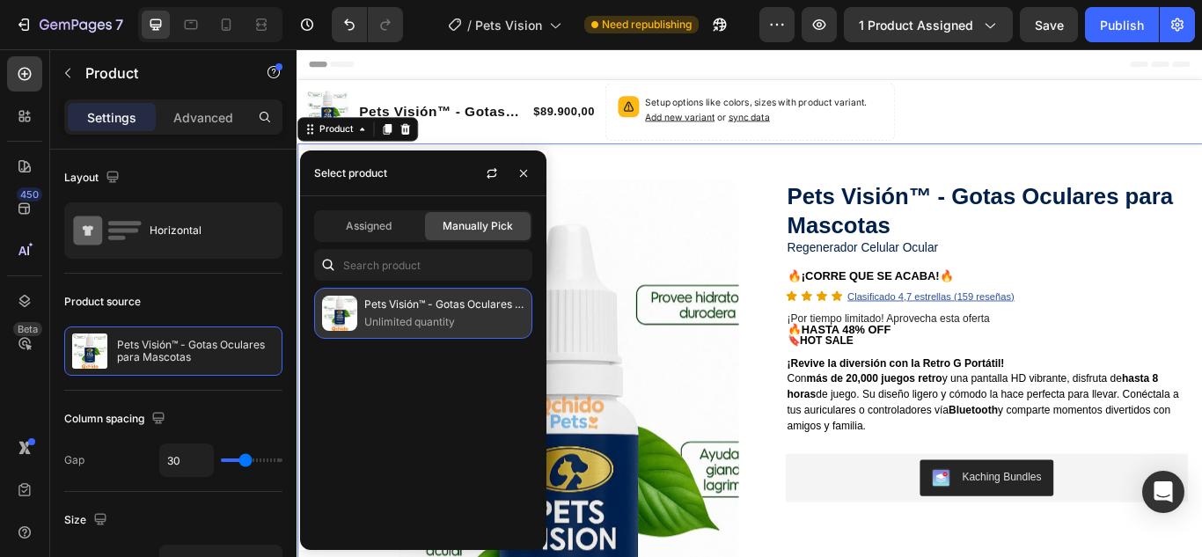
click at [414, 314] on p "Unlimited quantity" at bounding box center [444, 322] width 160 height 18
click at [335, 318] on img at bounding box center [339, 313] width 35 height 35
click at [414, 319] on p "Unlimited quantity" at bounding box center [444, 322] width 160 height 18
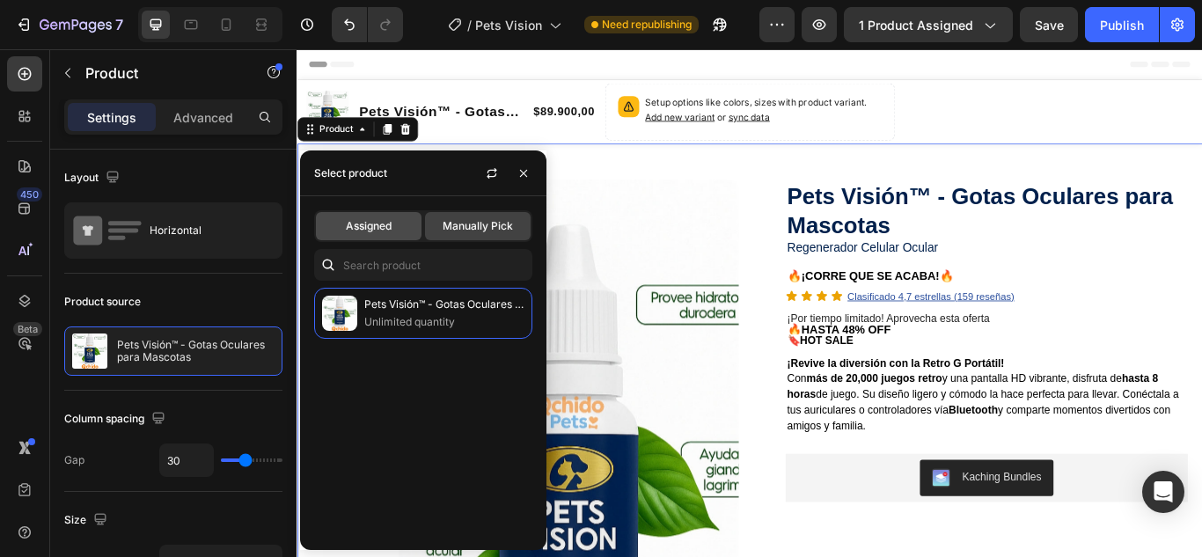
click at [363, 221] on span "Assigned" at bounding box center [369, 226] width 46 height 16
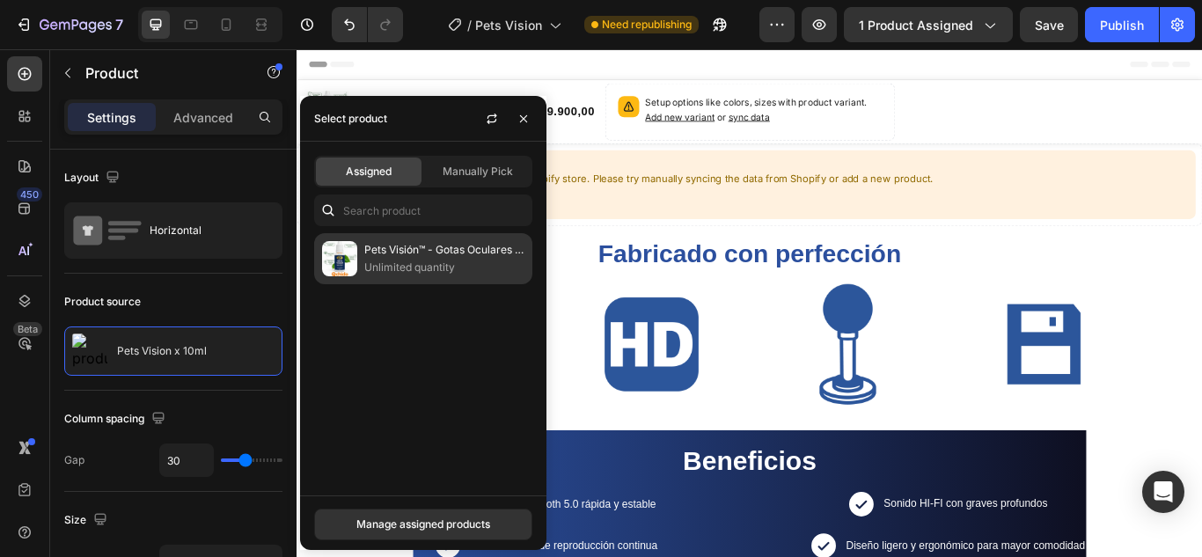
click at [408, 265] on p "Unlimited quantity" at bounding box center [444, 268] width 160 height 18
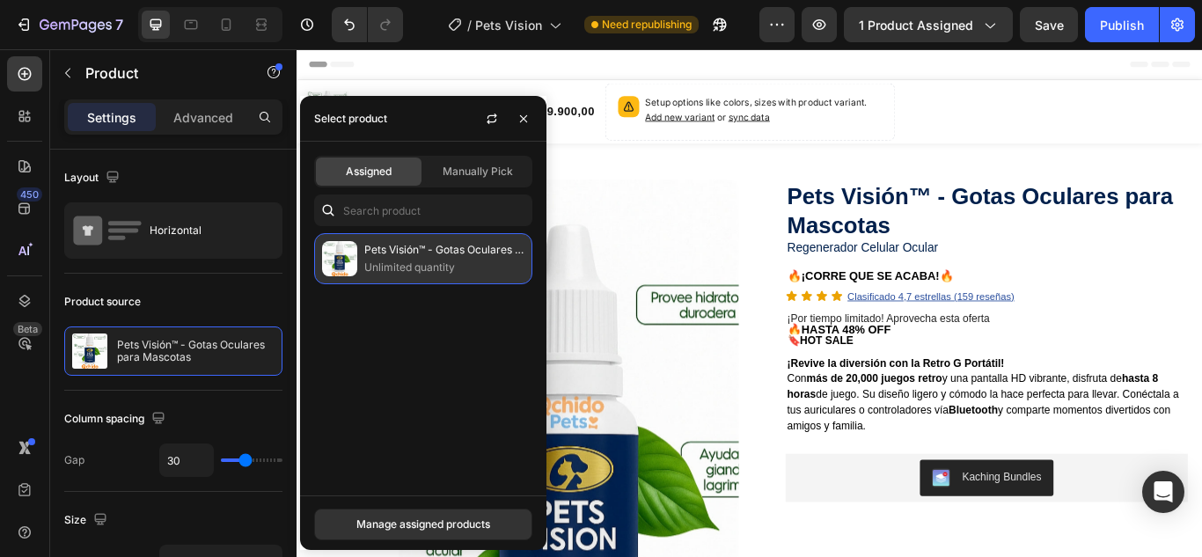
click at [408, 265] on p "Unlimited quantity" at bounding box center [444, 268] width 160 height 18
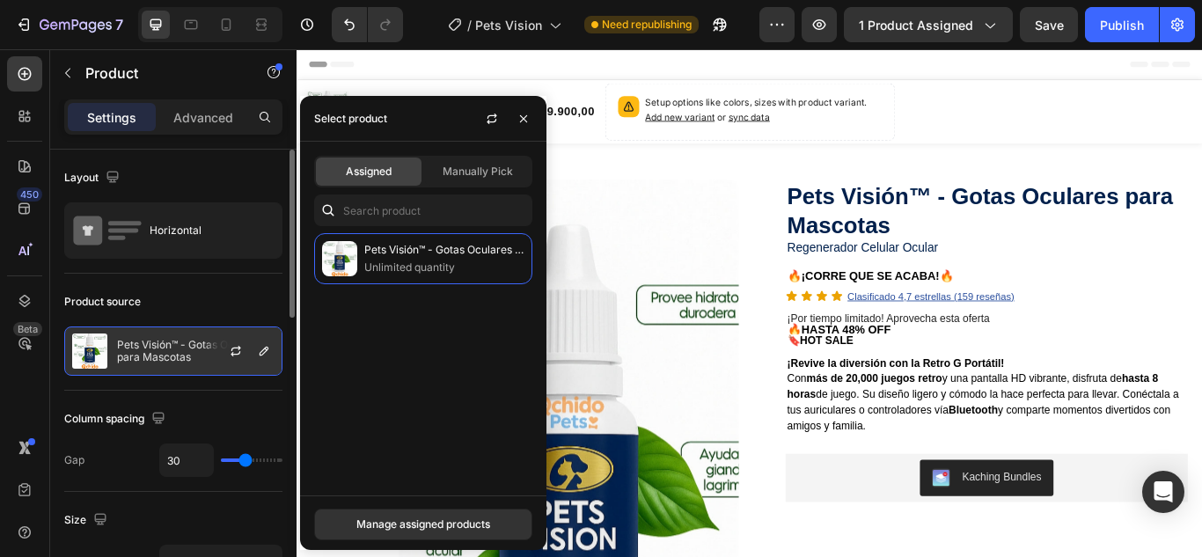
click at [182, 353] on p "Pets Visión™ - Gotas Oculares para Mascotas" at bounding box center [195, 351] width 157 height 25
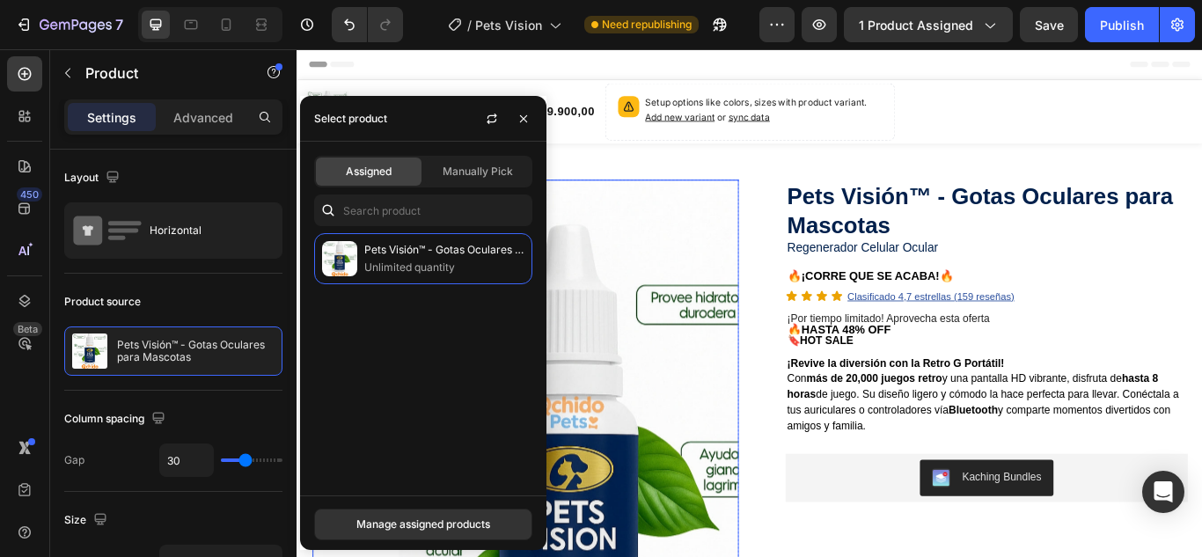
drag, startPoint x: 803, startPoint y: 204, endPoint x: 799, endPoint y: 193, distance: 12.3
click at [801, 204] on div at bounding box center [612, 553] width 397 height 705
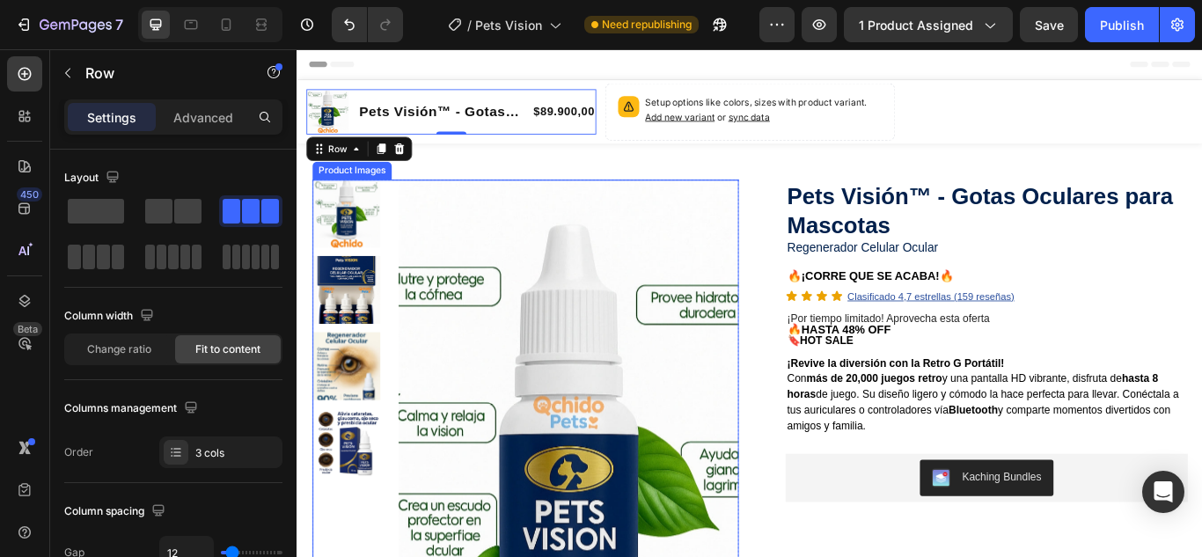
click at [544, 391] on img at bounding box center [612, 553] width 397 height 705
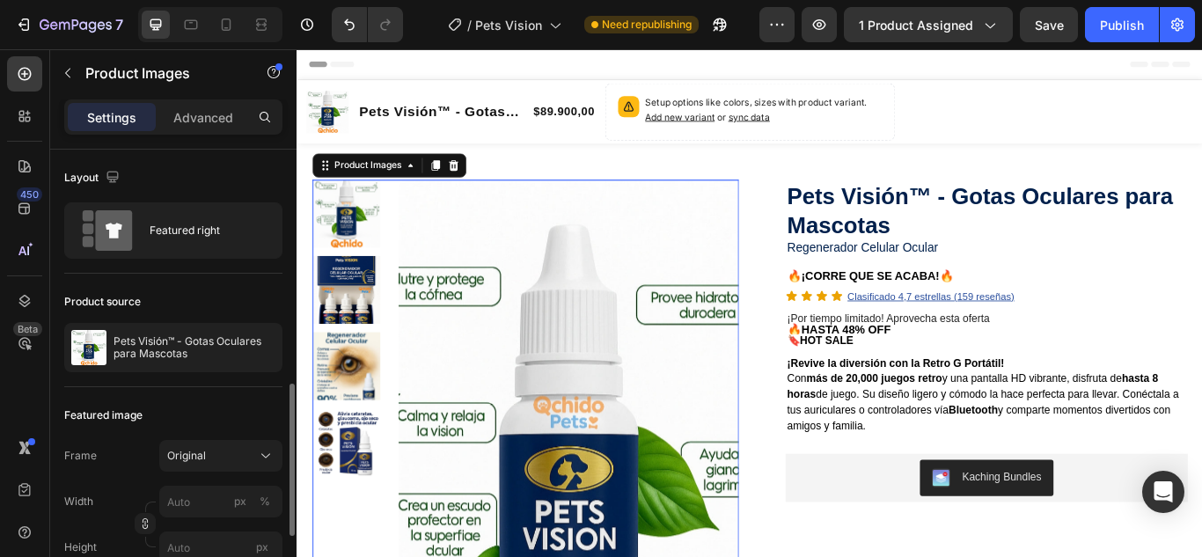
scroll to position [176, 0]
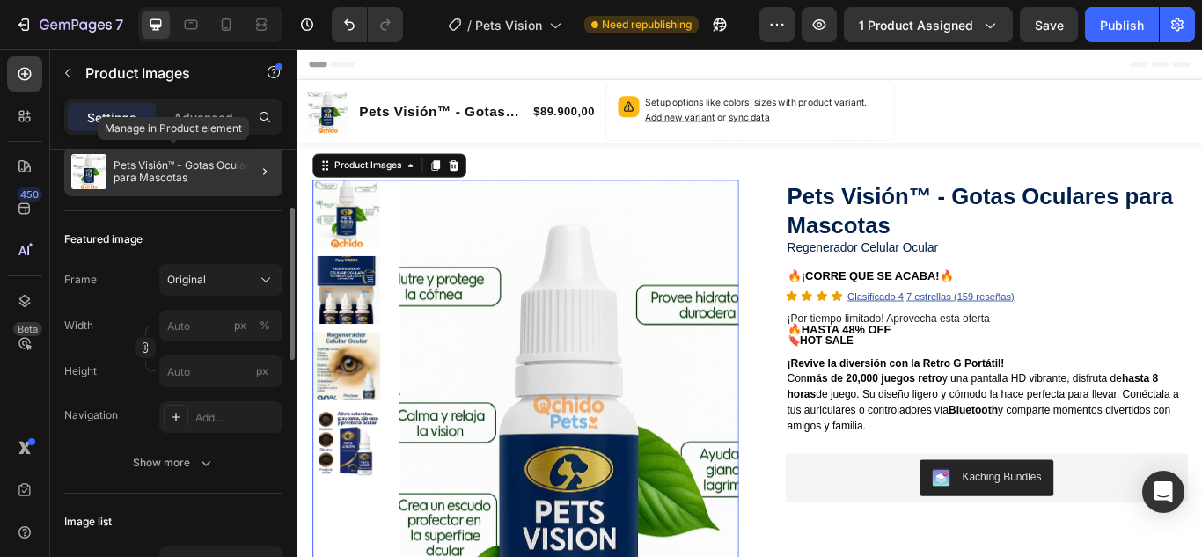
click at [216, 162] on p "Pets Visión™ - Gotas Oculares para Mascotas" at bounding box center [194, 171] width 162 height 25
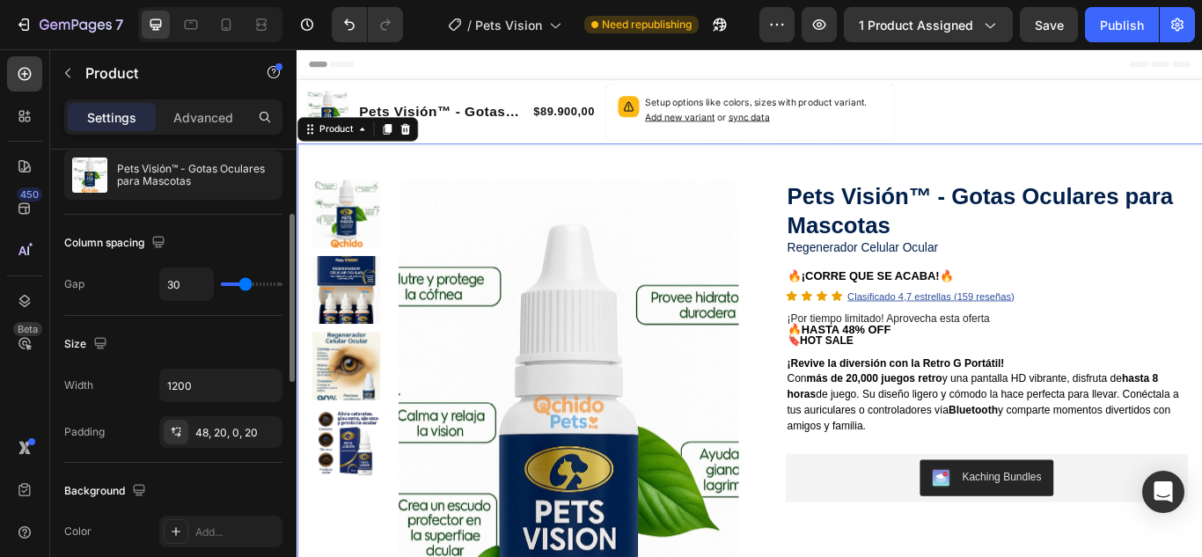
scroll to position [0, 0]
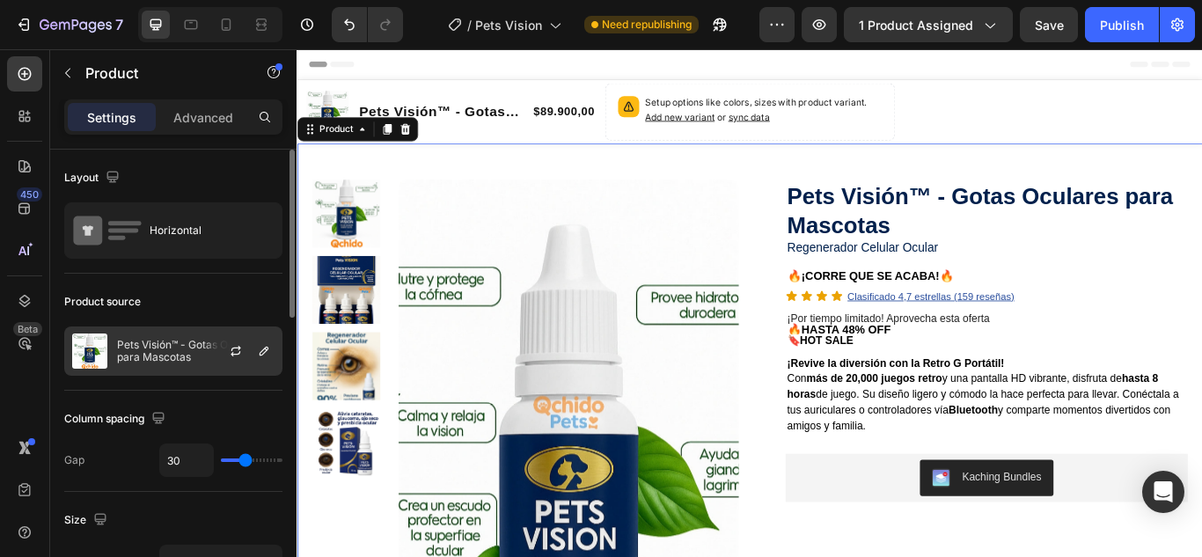
click at [197, 355] on p "Pets Visión™ - Gotas Oculares para Mascotas" at bounding box center [195, 351] width 157 height 25
click at [233, 350] on icon "button" at bounding box center [236, 351] width 14 height 14
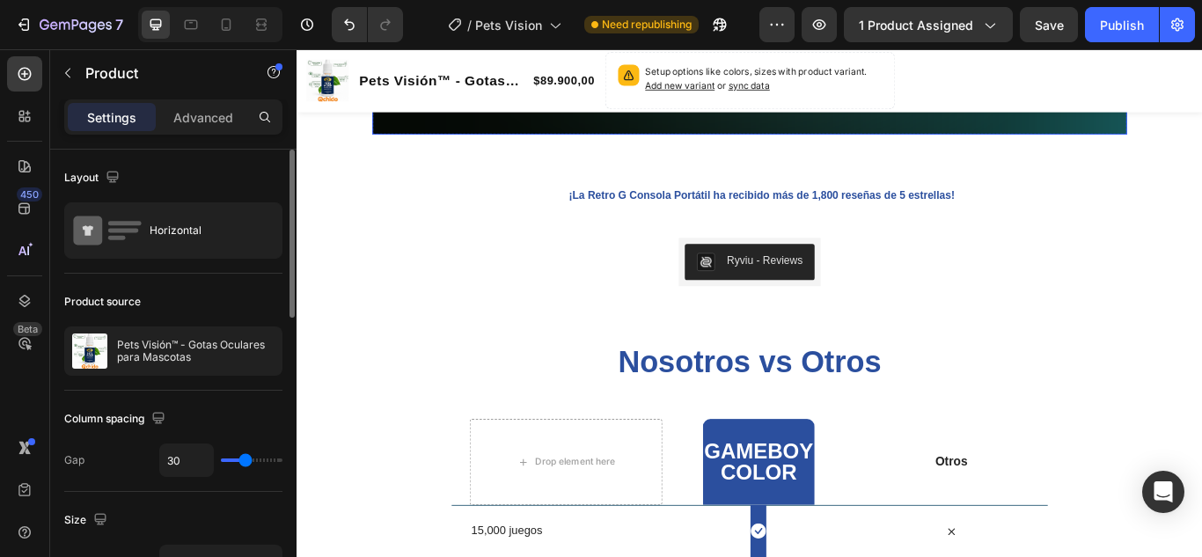
scroll to position [2023, 0]
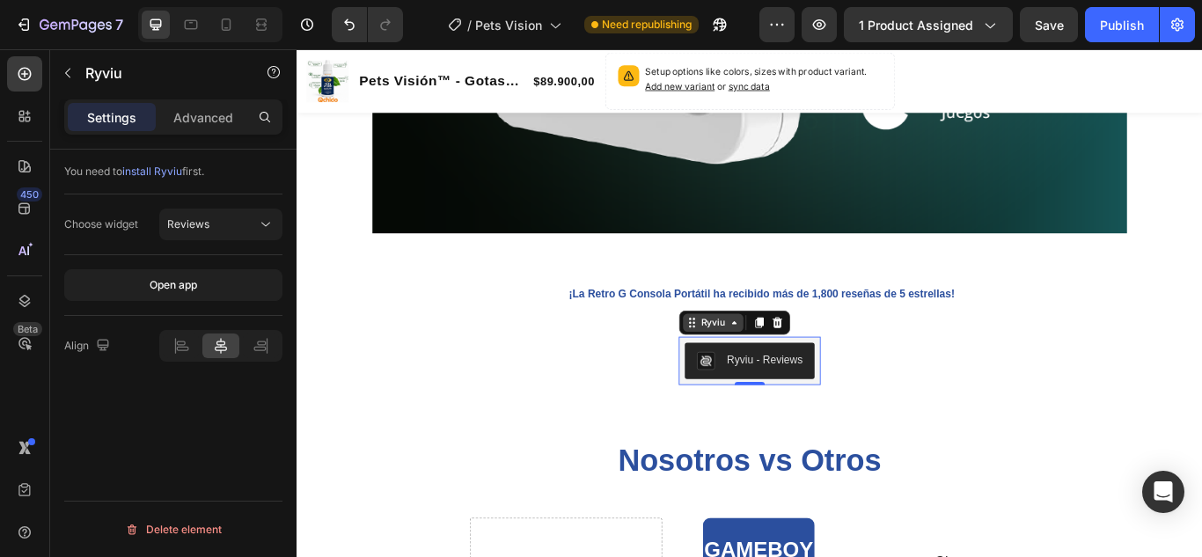
click at [789, 377] on div "Ryviu" at bounding box center [781, 367] width 70 height 21
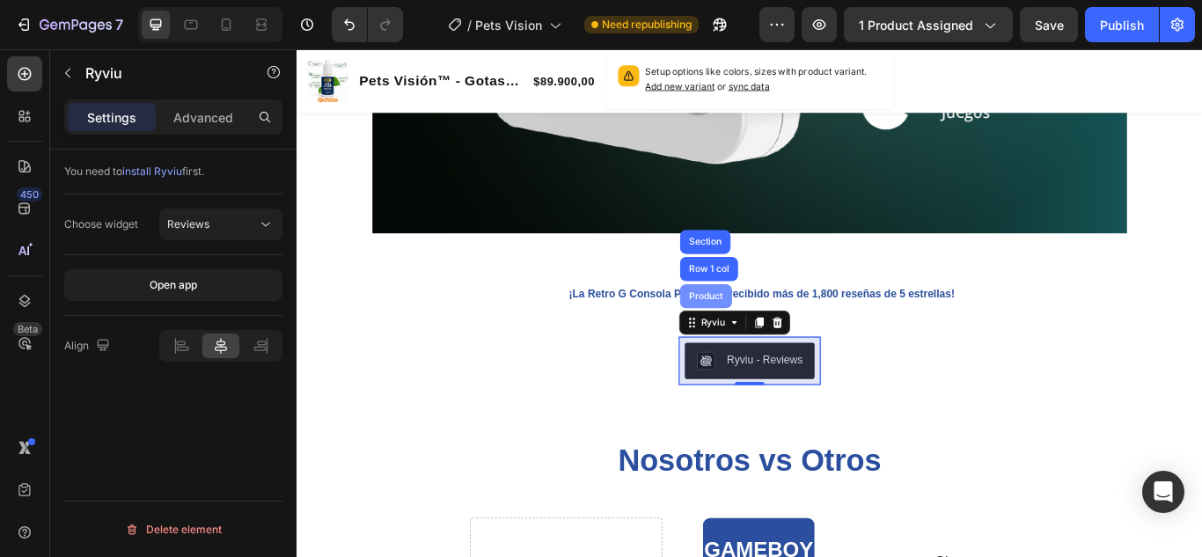
click at [761, 337] on div "Product" at bounding box center [773, 337] width 47 height 11
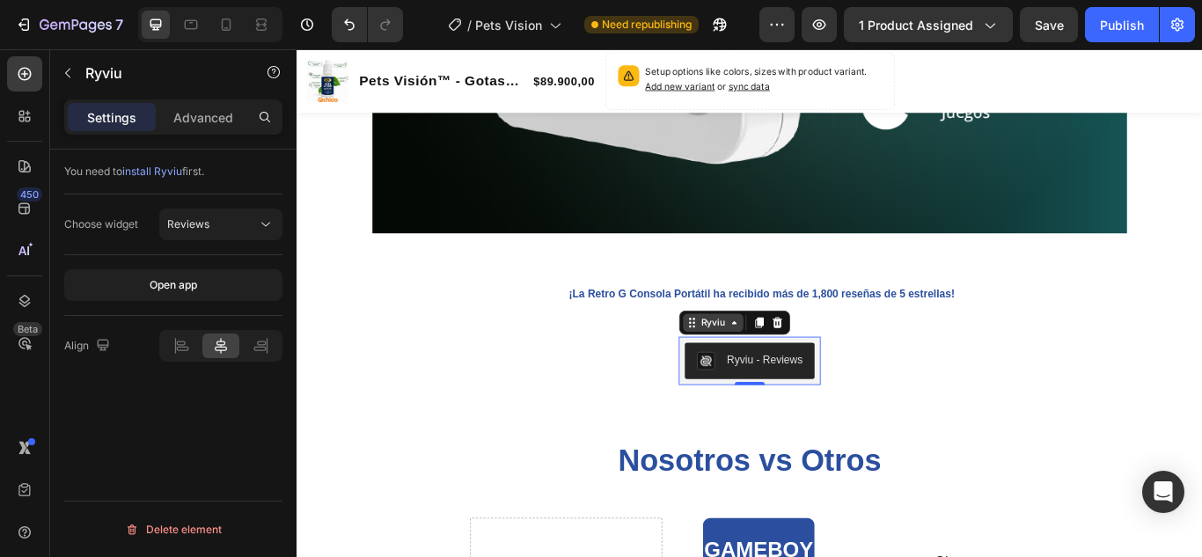
click at [799, 377] on div "Ryviu" at bounding box center [781, 367] width 70 height 21
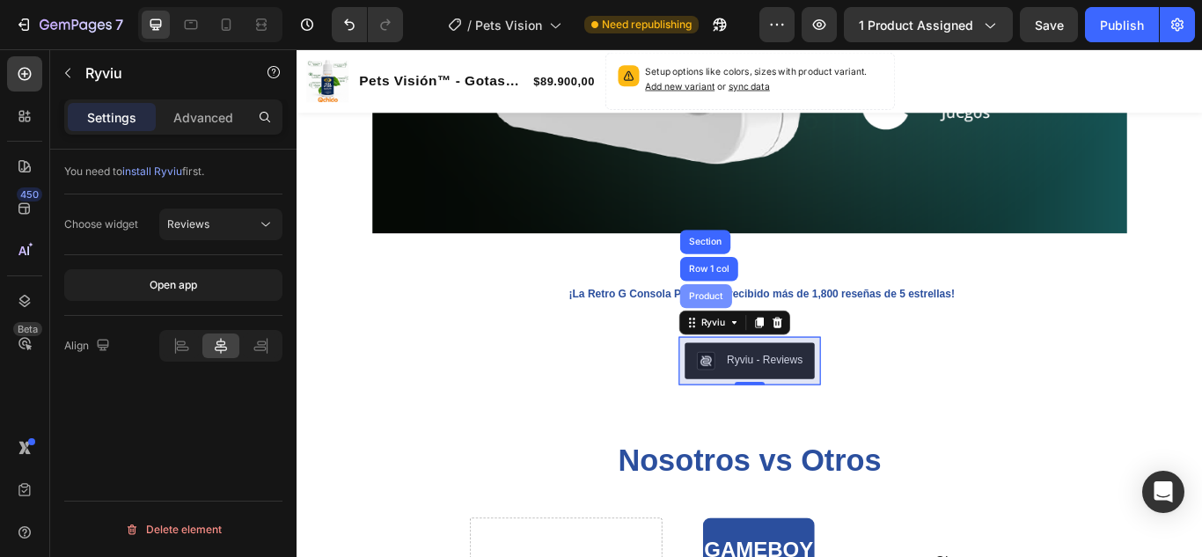
click at [761, 338] on div "Product" at bounding box center [773, 337] width 47 height 11
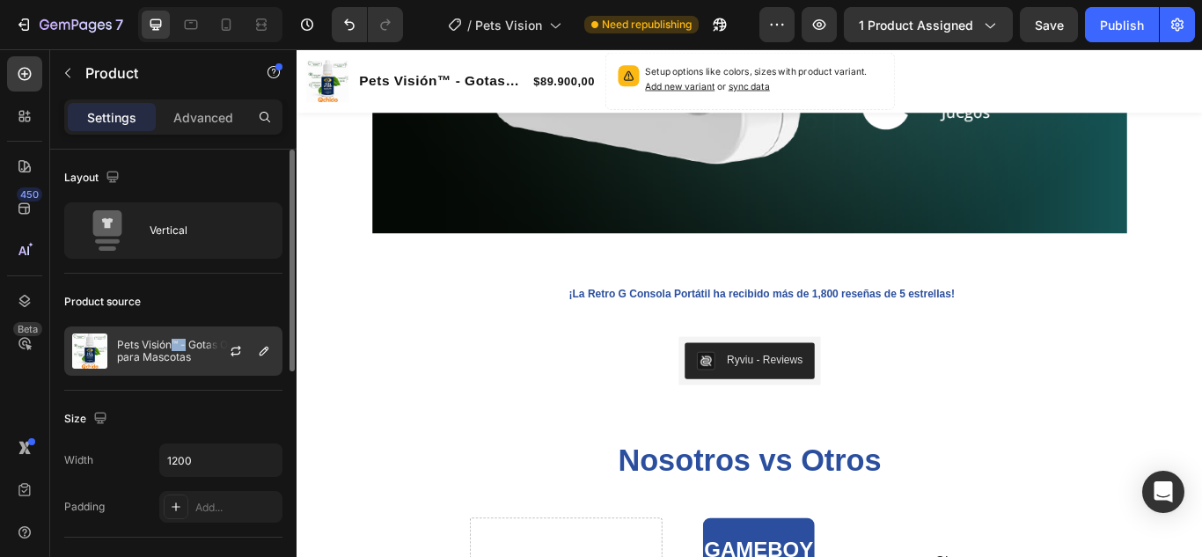
drag, startPoint x: 172, startPoint y: 341, endPoint x: 211, endPoint y: 342, distance: 39.6
click at [204, 342] on div "Pets Visión™ - Gotas Oculares para Mascotas" at bounding box center [173, 350] width 218 height 49
click at [229, 349] on button "button" at bounding box center [235, 350] width 21 height 21
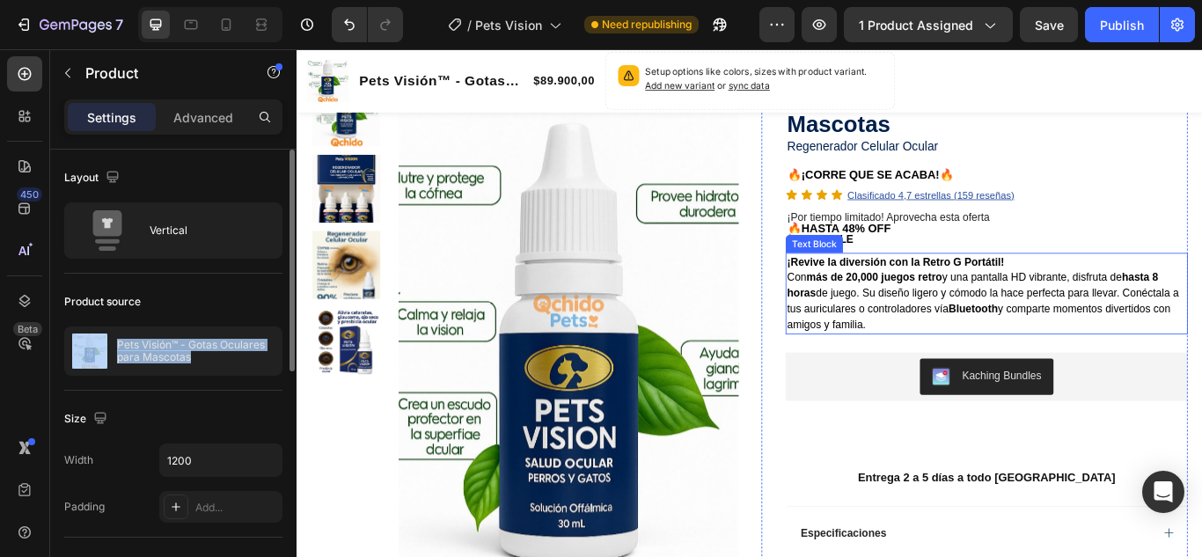
scroll to position [88, 0]
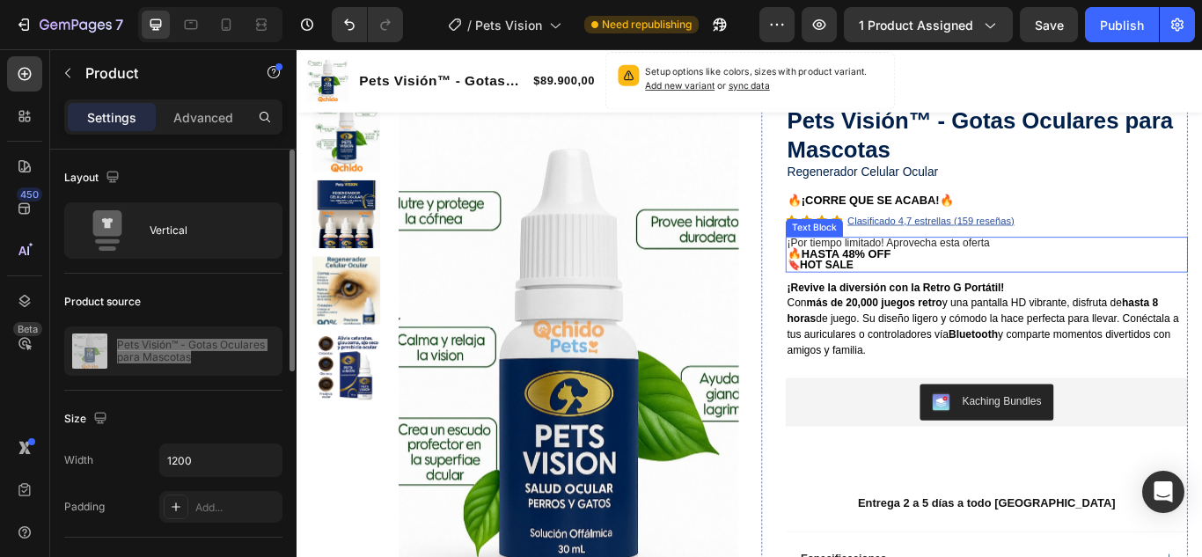
click at [940, 287] on strong "🔥HASTA 48% OFF" at bounding box center [927, 288] width 121 height 15
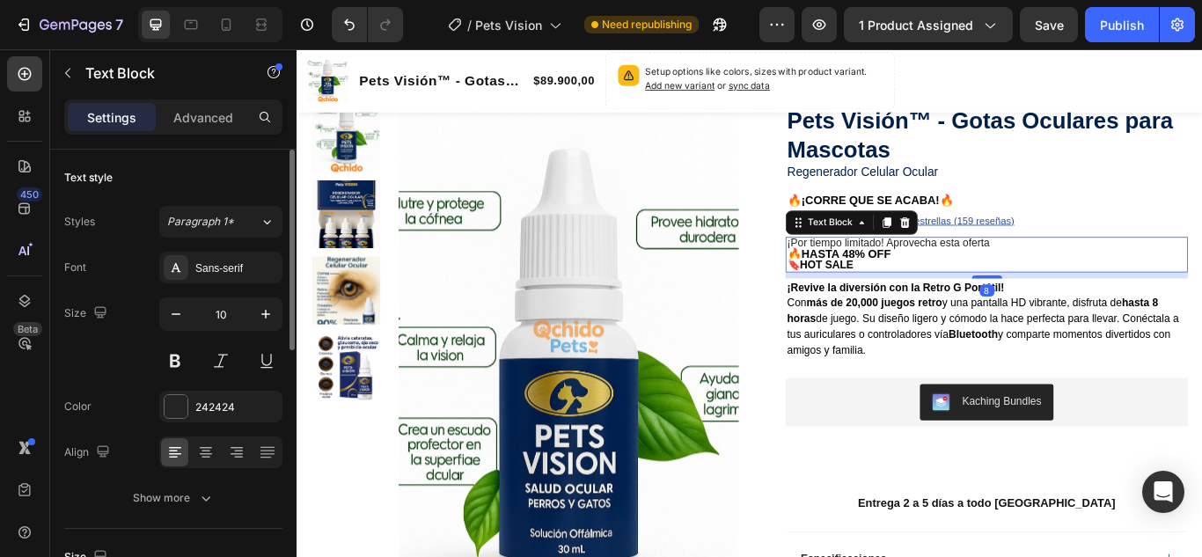
click at [940, 286] on strong "🔥HASTA 48% OFF" at bounding box center [927, 288] width 121 height 15
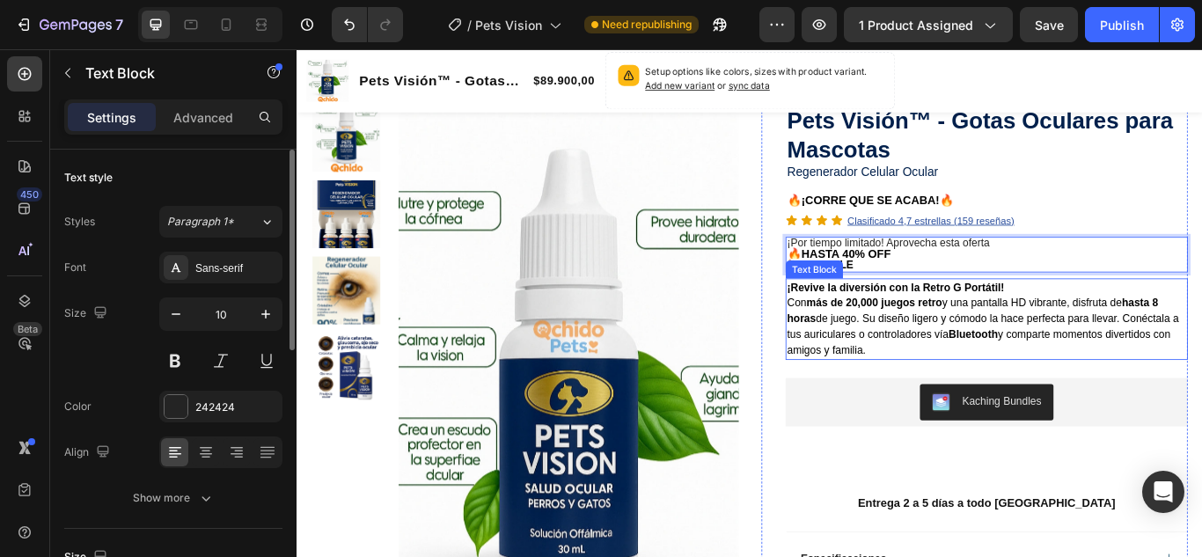
click at [1053, 359] on span "Con más de 20,000 juegos retro y una pantalla HD vibrante, disfruta de hasta 8 …" at bounding box center [1095, 372] width 457 height 69
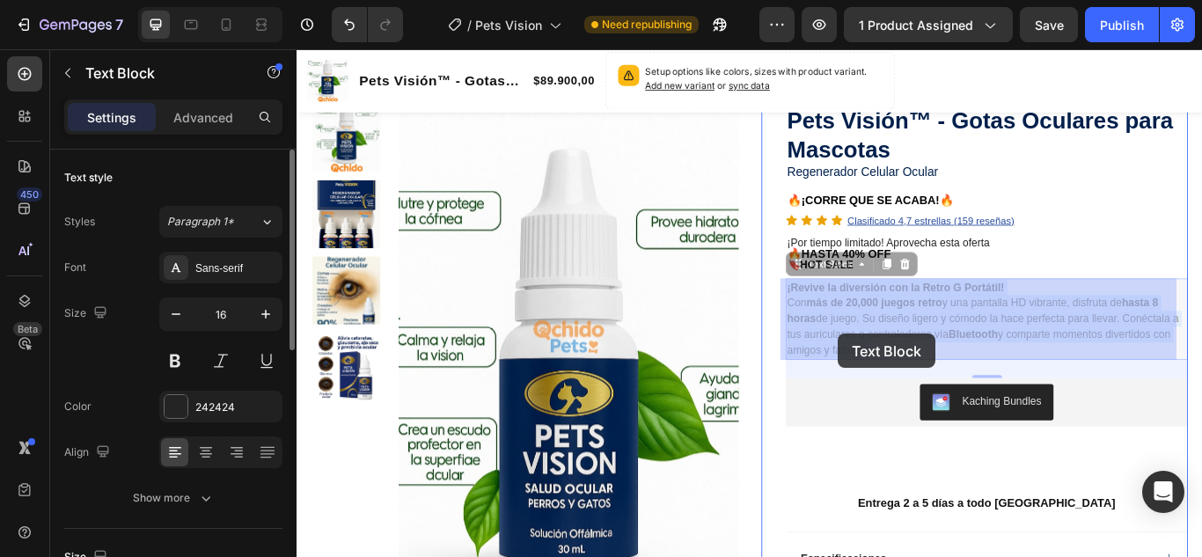
drag, startPoint x: 1002, startPoint y: 399, endPoint x: 927, endPoint y: 381, distance: 76.8
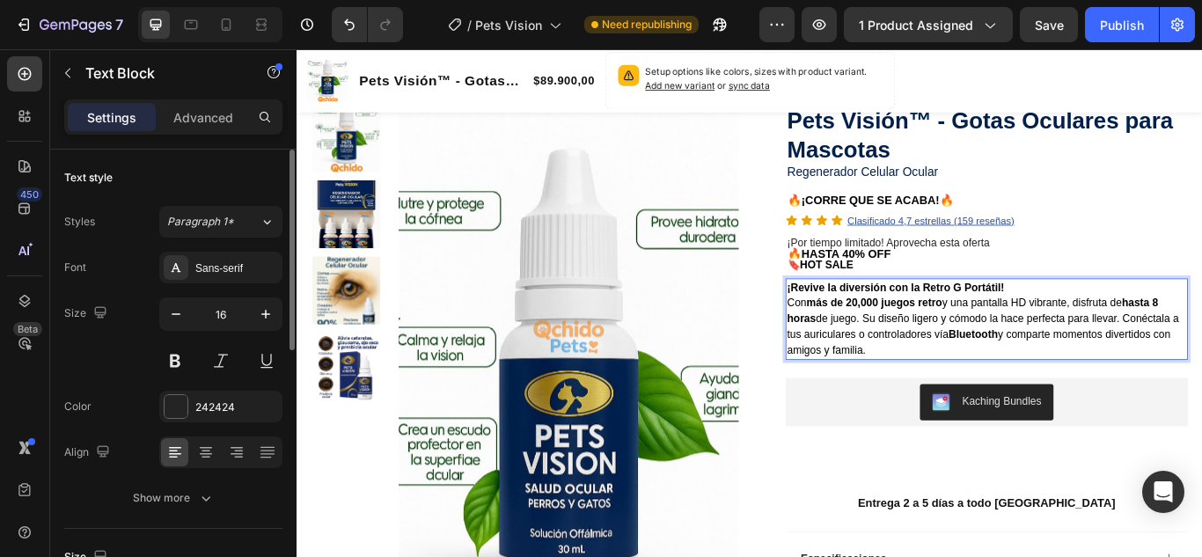
click at [984, 399] on p "¡Revive la diversión con la Retro G Portátil! Con más de 20,000 juegos retro y …" at bounding box center [1099, 363] width 465 height 91
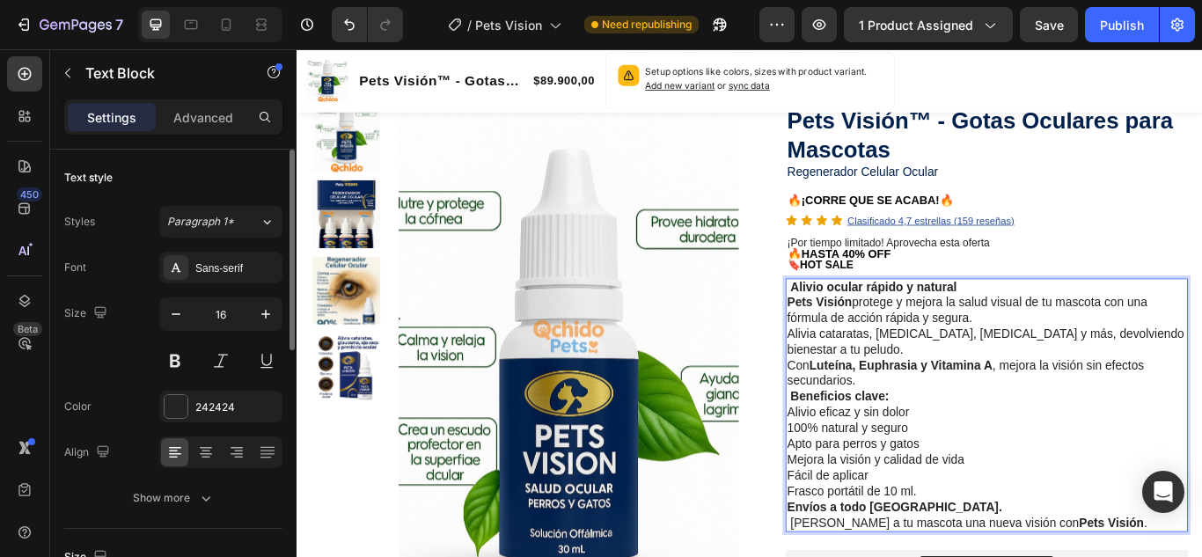
drag, startPoint x: 1174, startPoint y: 502, endPoint x: 1156, endPoint y: 501, distance: 17.6
click at [1171, 501] on p "Alivio eficaz y sin dolor 100% natural y seguro Apto para perros y gatos Mejora…" at bounding box center [1099, 510] width 465 height 91
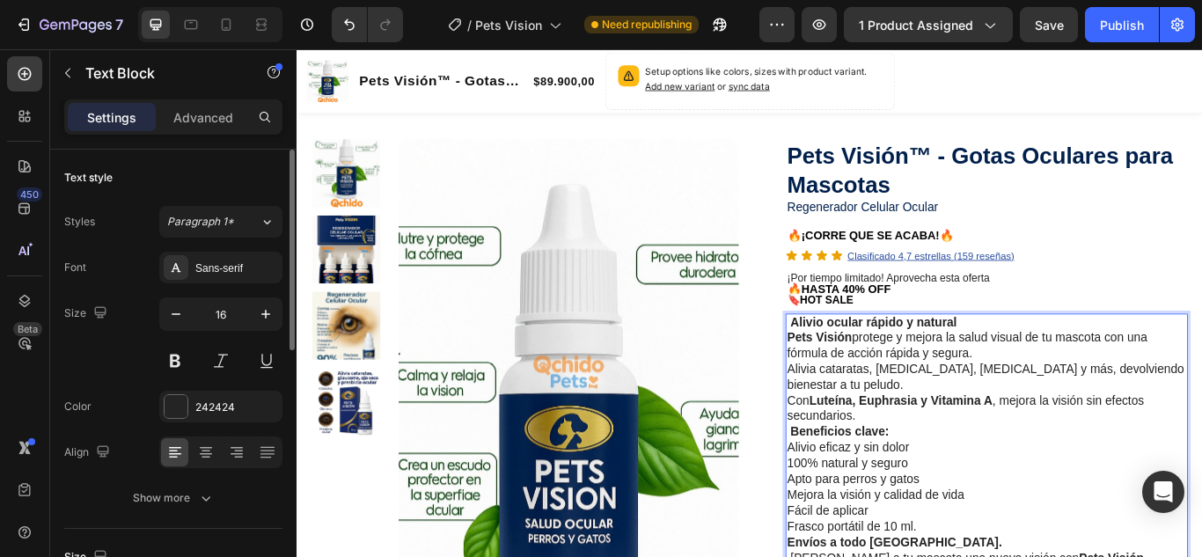
scroll to position [0, 0]
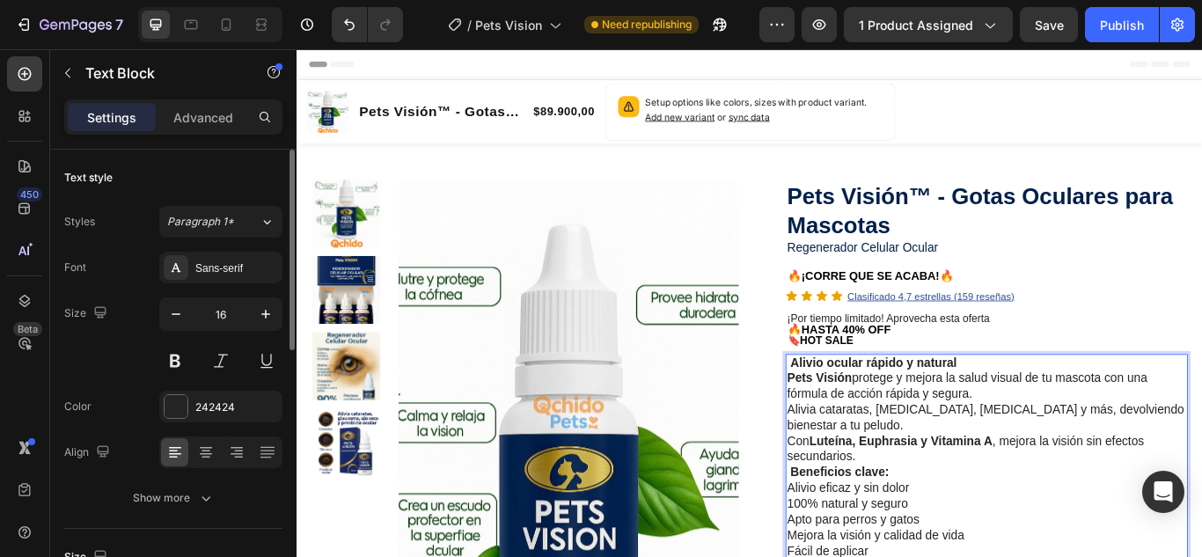
click at [871, 415] on strong "Alivio ocular rápido y natural" at bounding box center [968, 414] width 194 height 15
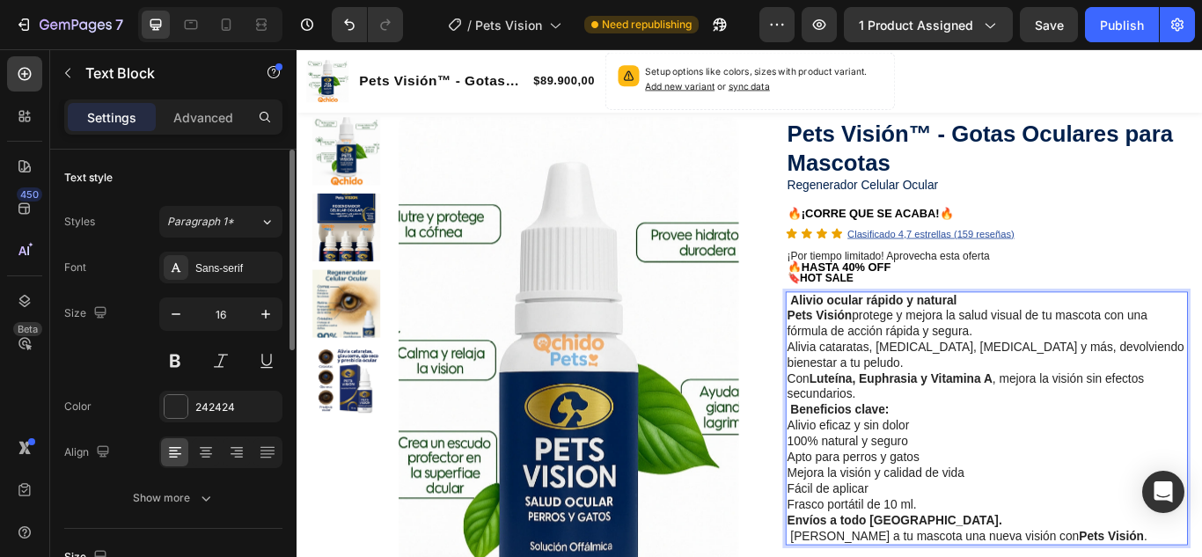
scroll to position [88, 0]
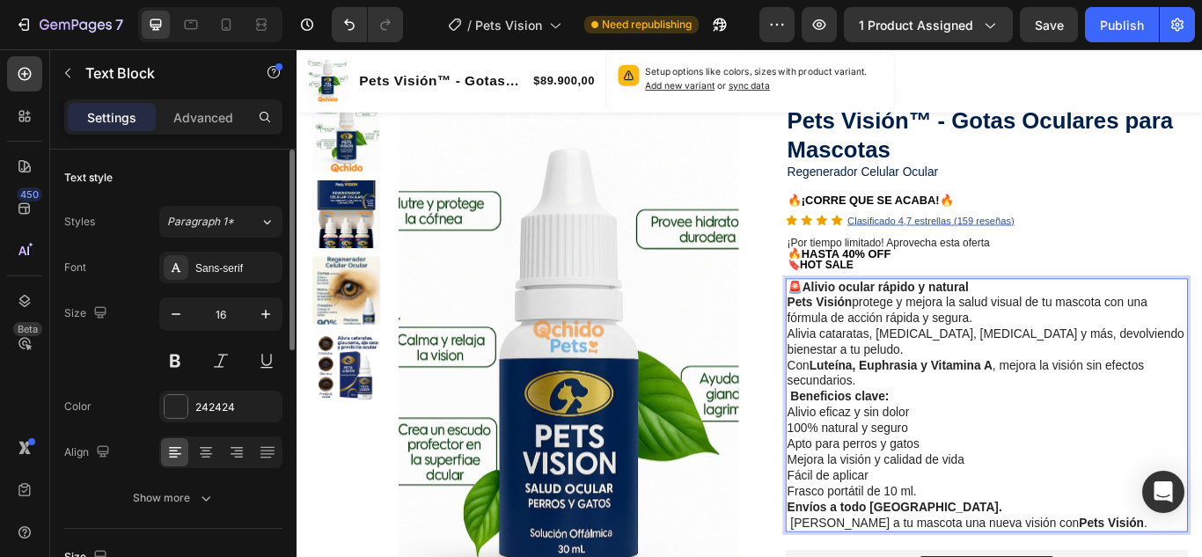
click at [1112, 366] on p "🚨 Alivio ocular rápido y natural Pets Visión protege y mejora la salud visual d…" at bounding box center [1099, 345] width 465 height 55
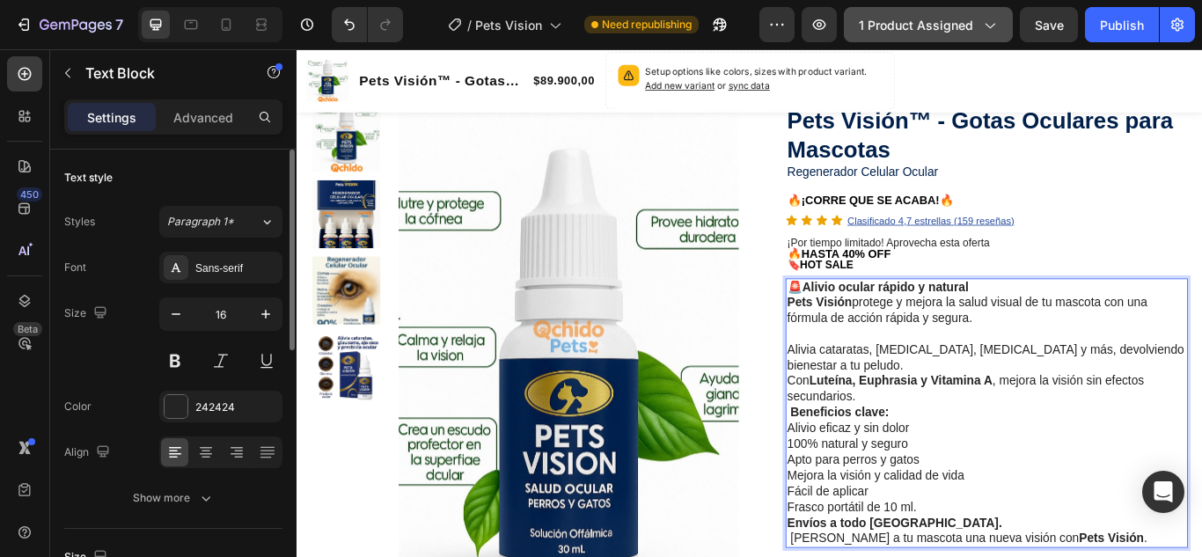
click at [993, 31] on icon "button" at bounding box center [989, 25] width 18 height 18
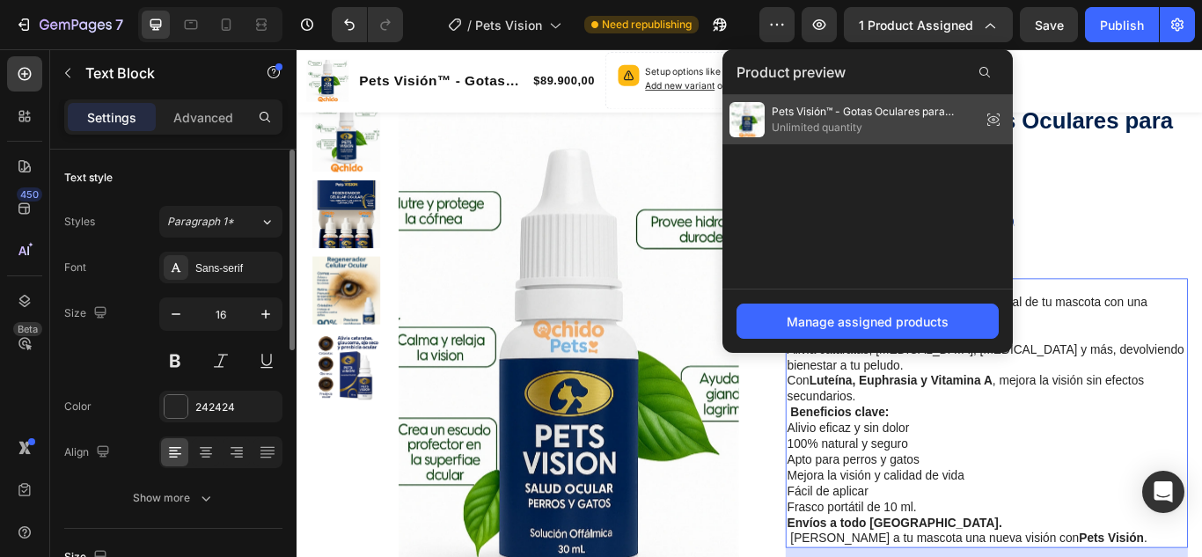
click at [884, 132] on span "Unlimited quantity" at bounding box center [873, 128] width 202 height 16
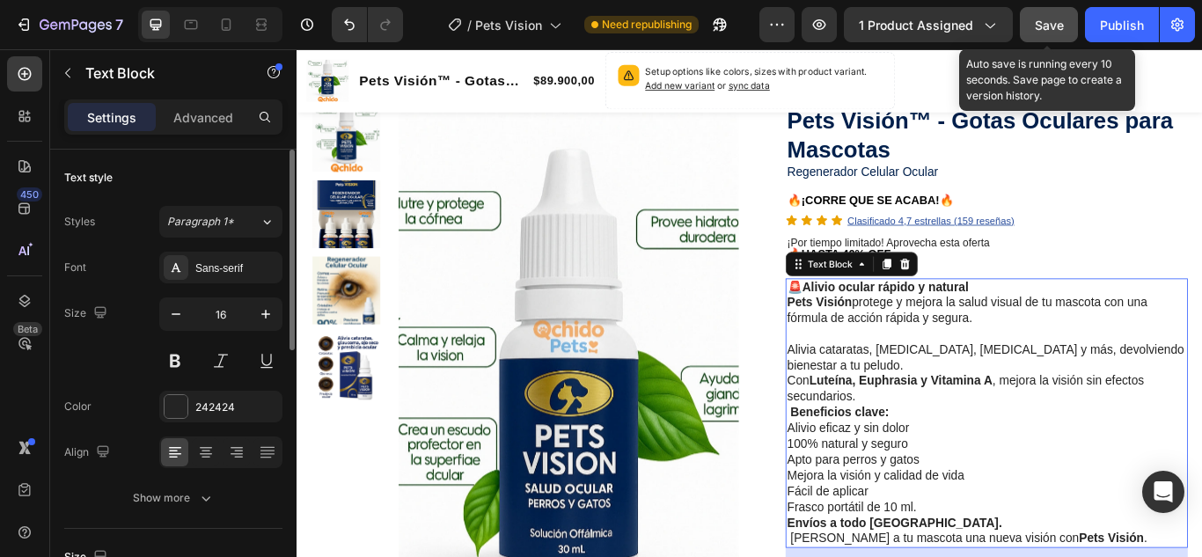
click at [1068, 26] on button "Save" at bounding box center [1049, 24] width 58 height 35
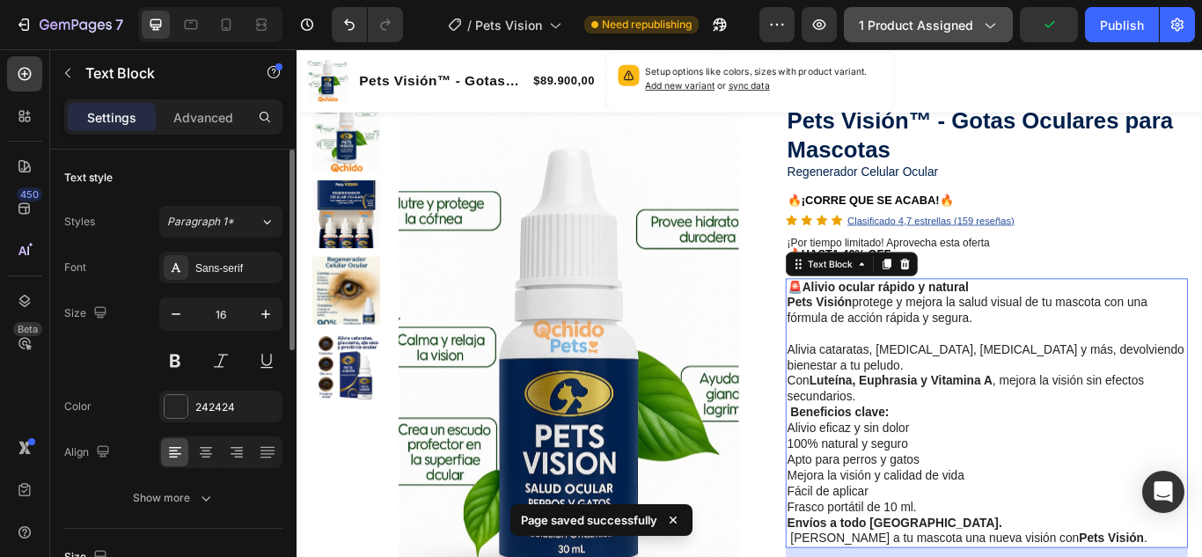
click at [988, 24] on icon "button" at bounding box center [989, 25] width 18 height 18
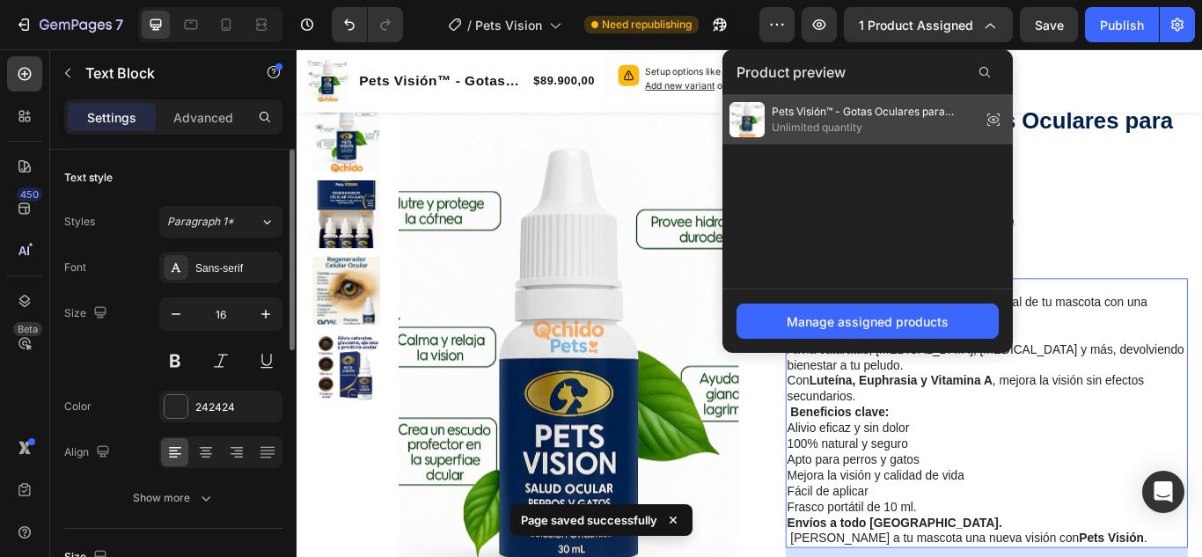
click at [995, 115] on icon at bounding box center [993, 119] width 25 height 25
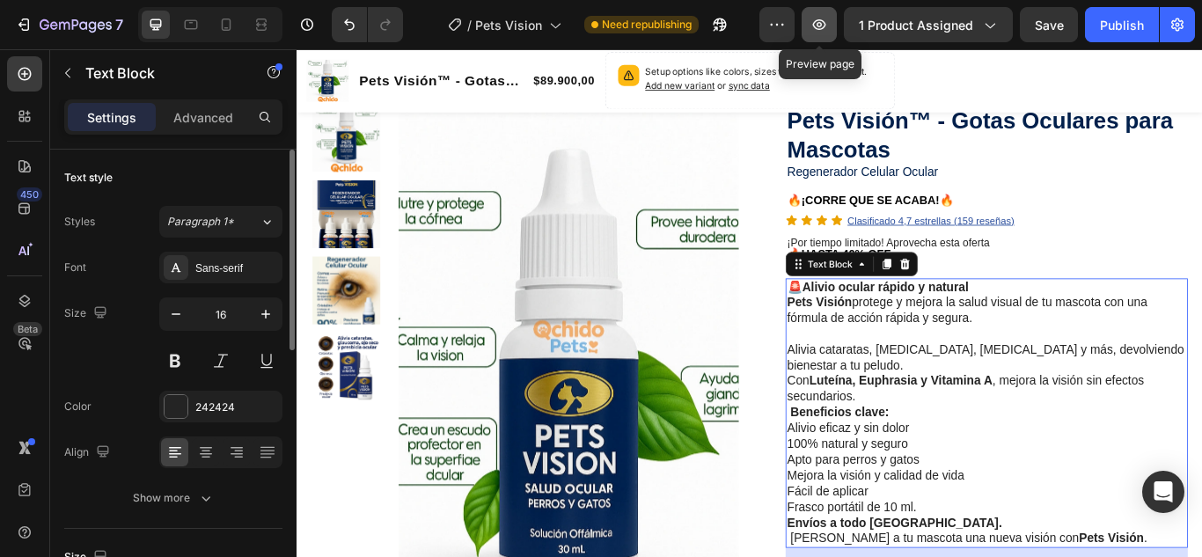
click at [828, 27] on icon "button" at bounding box center [819, 25] width 18 height 18
click at [820, 27] on icon "button" at bounding box center [819, 25] width 18 height 18
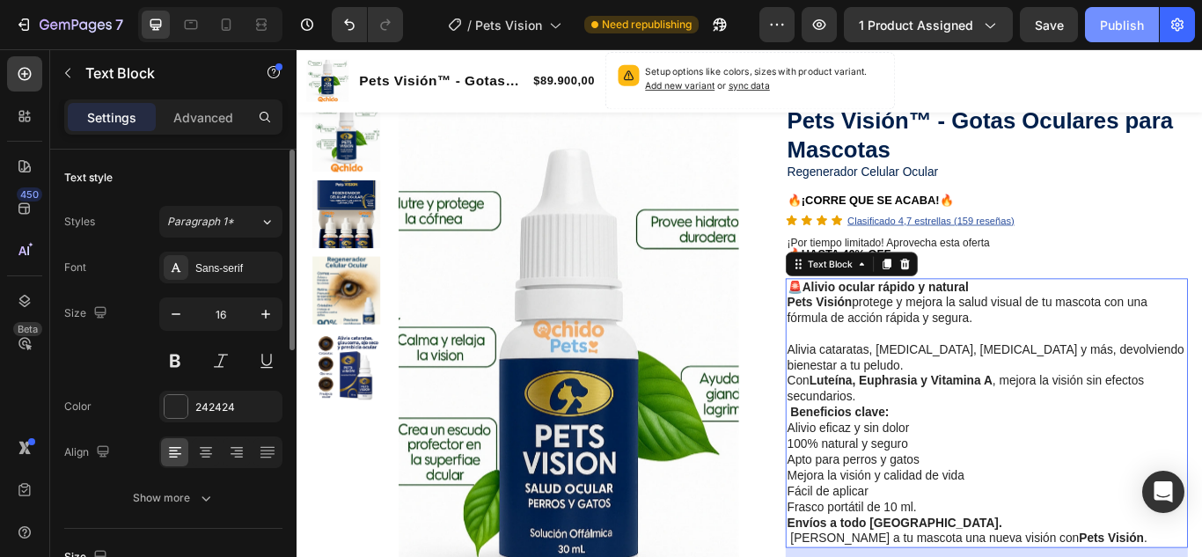
click at [1121, 20] on div "Publish" at bounding box center [1122, 25] width 44 height 18
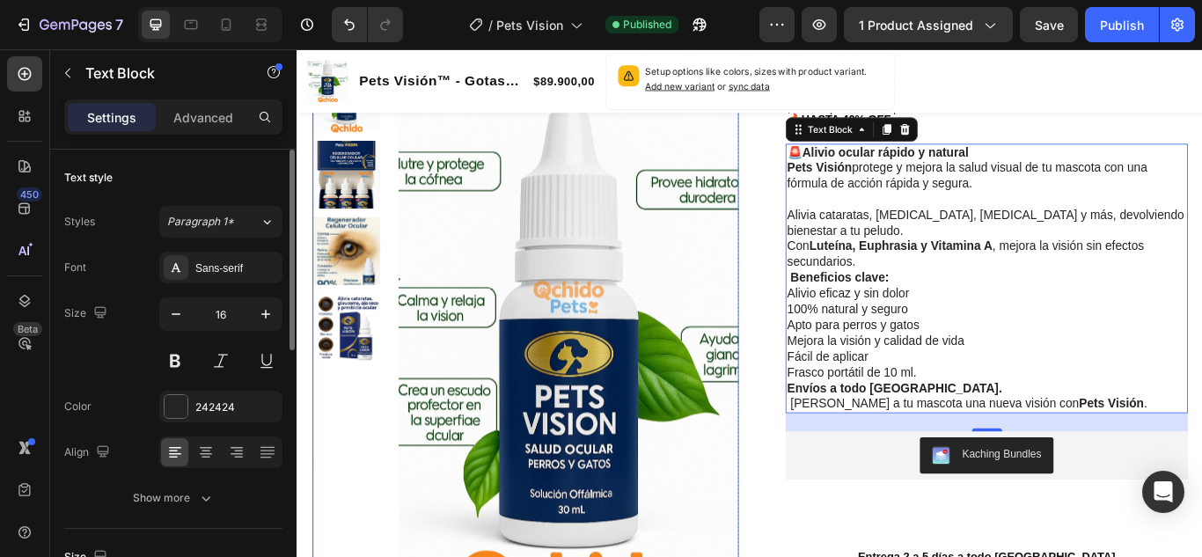
scroll to position [0, 0]
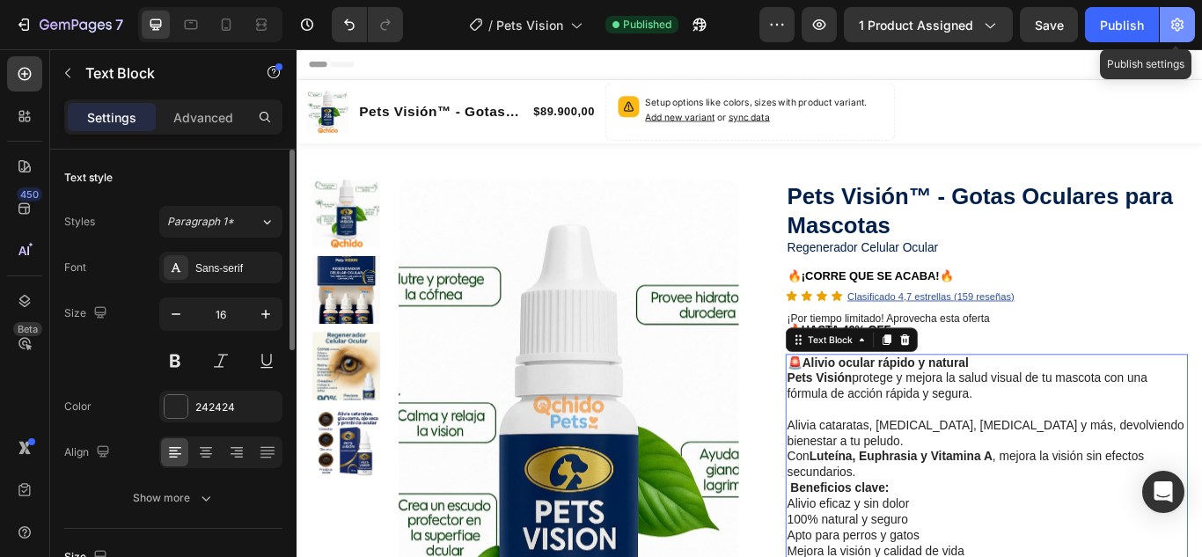
click at [1172, 22] on icon "button" at bounding box center [1177, 24] width 12 height 13
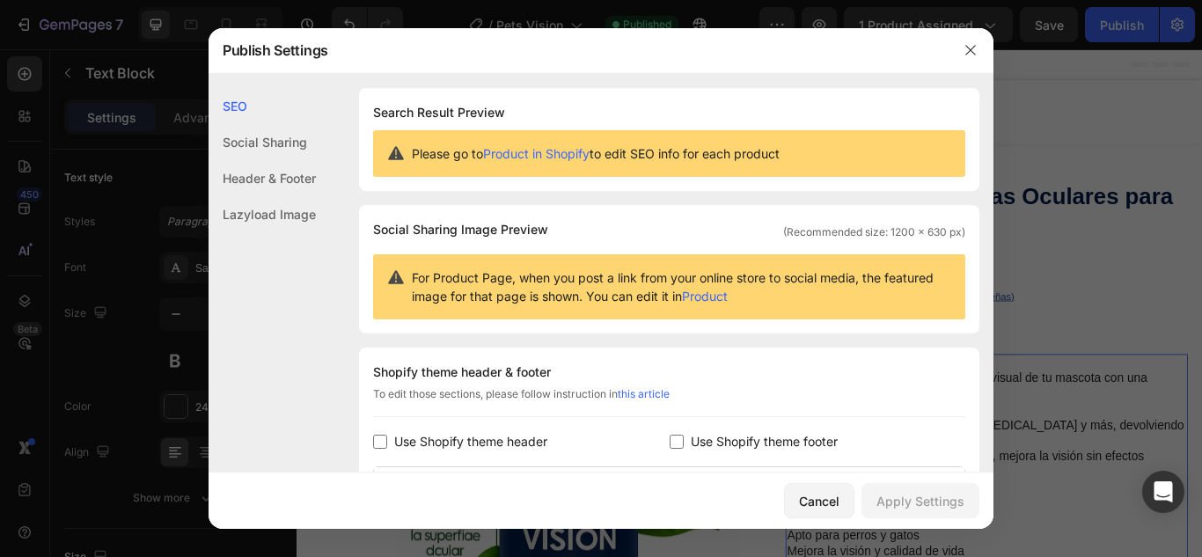
click at [282, 196] on div "Header & Footer" at bounding box center [262, 214] width 107 height 36
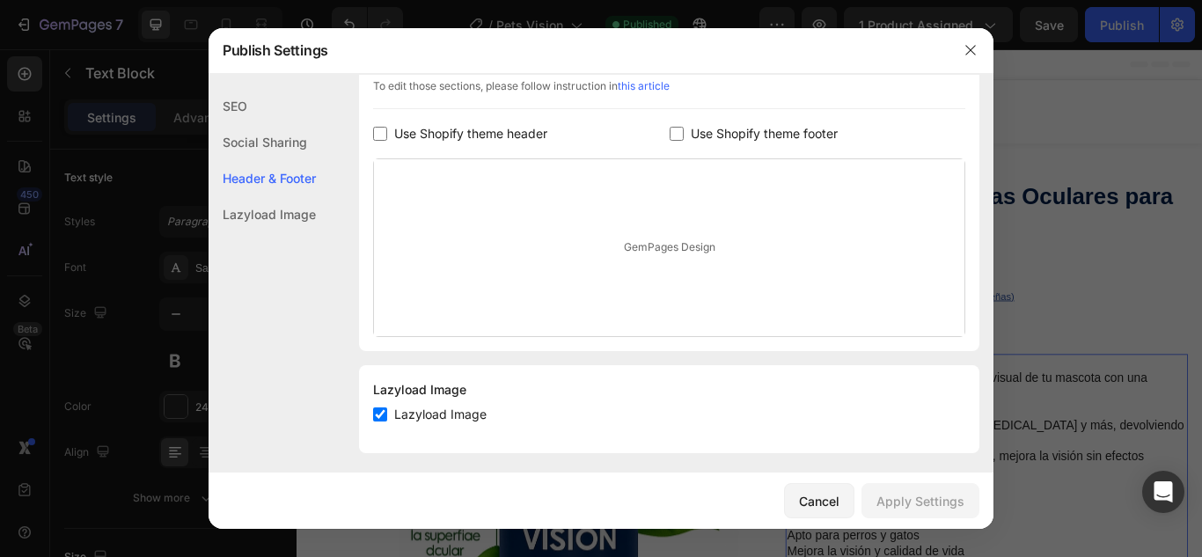
scroll to position [316, 0]
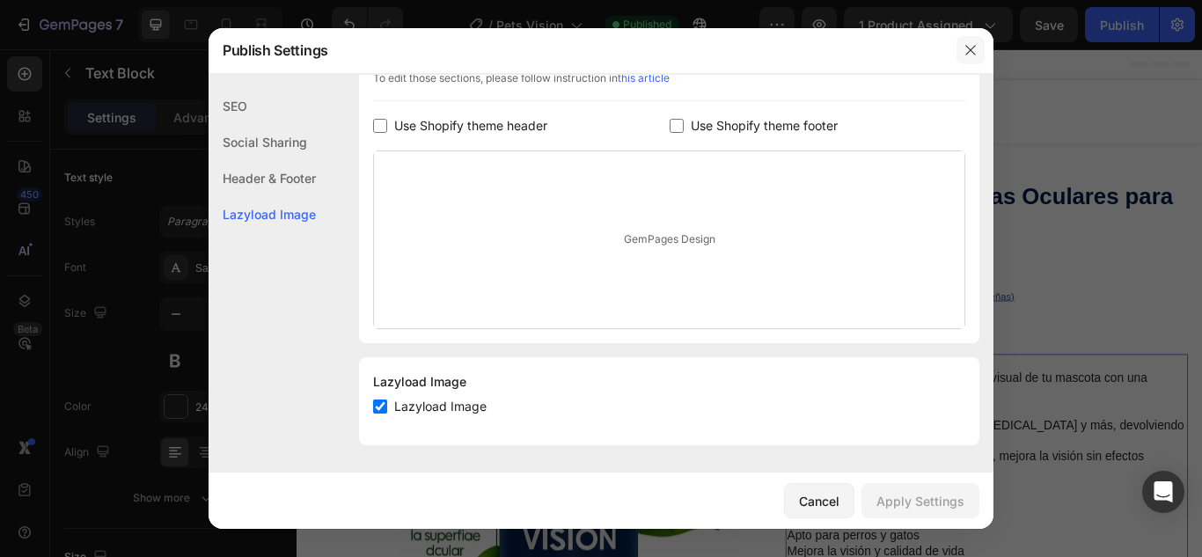
click at [968, 48] on icon "button" at bounding box center [970, 50] width 14 height 14
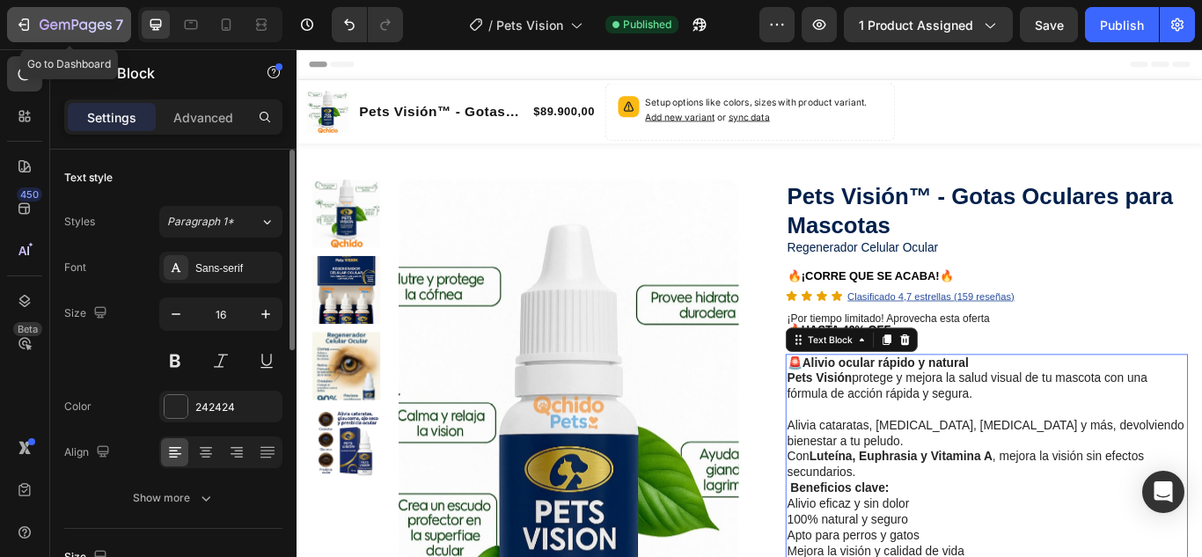
click at [75, 22] on icon "button" at bounding box center [76, 25] width 72 height 15
